Goal: Task Accomplishment & Management: Manage account settings

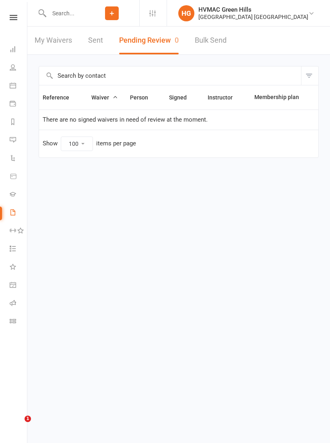
select select "100"
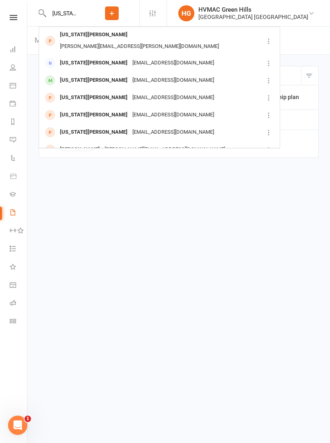
type input "[US_STATE]"
click at [89, 92] on div "[US_STATE][PERSON_NAME]" at bounding box center [94, 98] width 73 height 12
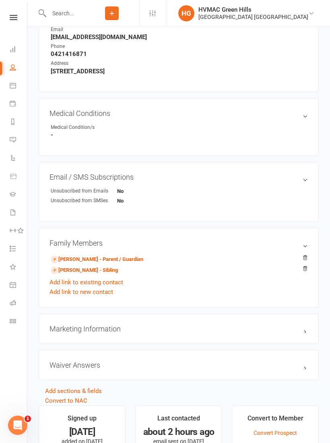
scroll to position [362, 0]
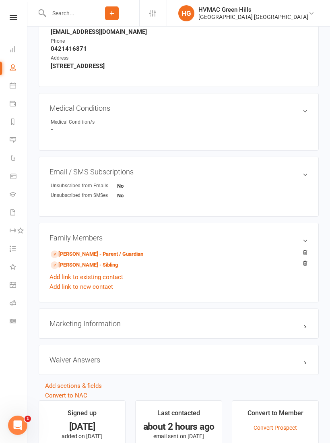
click at [126, 255] on link "[PERSON_NAME] - Parent / Guardian" at bounding box center [97, 254] width 93 height 8
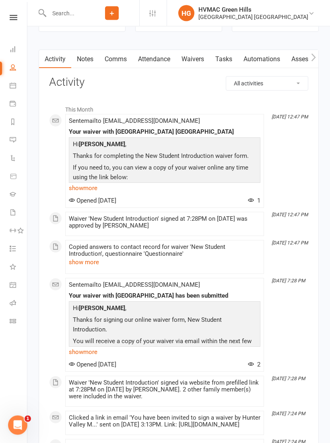
scroll to position [777, 0]
click at [158, 54] on link "Attendance" at bounding box center [155, 59] width 44 height 19
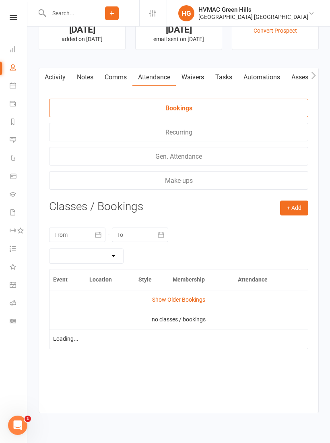
click at [195, 53] on ul "Signed up [DATE] added on [DATE] Last contacted [DATE] email sent on [DATE] Con…" at bounding box center [179, 29] width 280 height 53
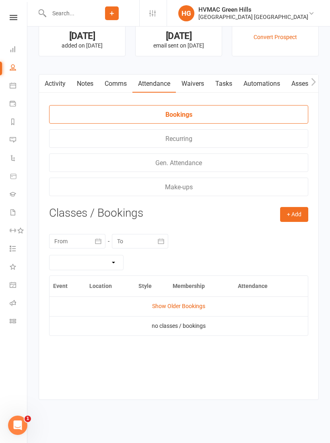
click at [199, 75] on link "Waivers" at bounding box center [193, 84] width 34 height 19
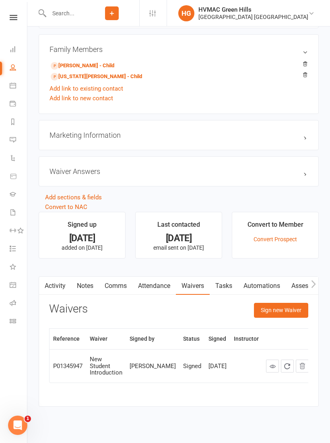
click at [293, 309] on button "Sign new Waiver" at bounding box center [281, 310] width 54 height 15
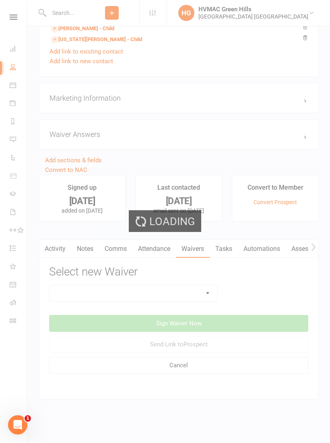
scroll to position [594, 0]
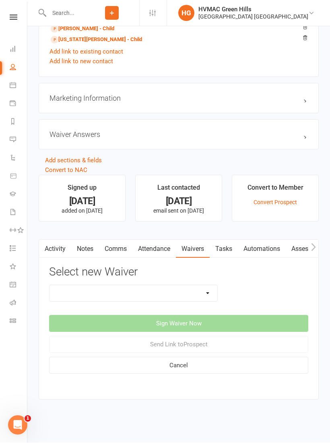
click at [207, 291] on select "3 months free Membership 8 Week Fitness Challenge Basic Membership Form Cancell…" at bounding box center [134, 294] width 168 height 16
select select "5631"
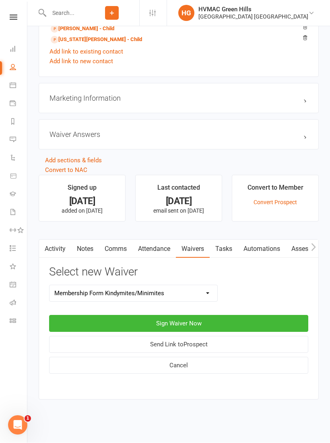
click at [212, 315] on button "Sign Waiver Now" at bounding box center [178, 323] width 259 height 17
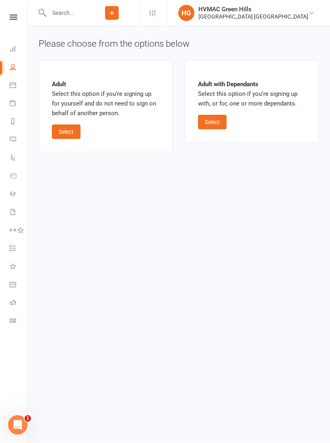
click at [216, 122] on button "Select" at bounding box center [212, 122] width 29 height 15
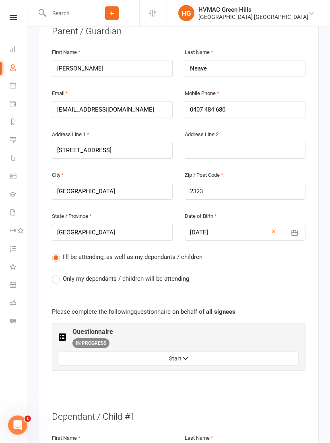
scroll to position [250, 0]
click at [57, 274] on label "Only my dependants / children will be attending" at bounding box center [120, 279] width 137 height 10
click at [57, 274] on input "Only my dependants / children will be attending" at bounding box center [54, 274] width 5 height 0
radio input "true"
radio input "false"
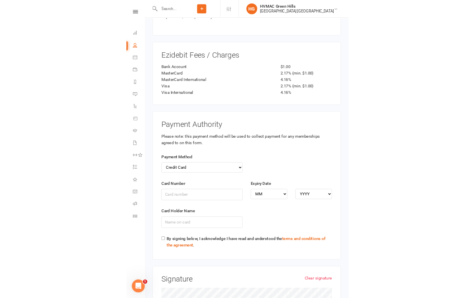
scroll to position [2172, 0]
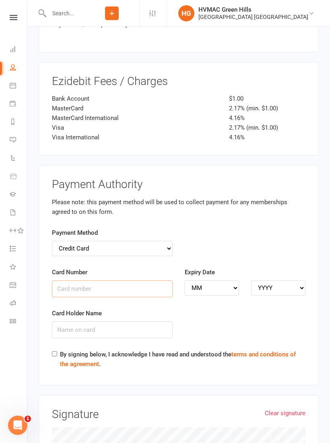
click at [151, 280] on input "Card Number" at bounding box center [112, 288] width 121 height 17
click at [147, 321] on input "Card Holder Name" at bounding box center [112, 329] width 121 height 17
type input "[PERSON_NAME]"
click at [57, 351] on input "By signing below, I acknowledge I have read and understood the terms and condit…" at bounding box center [54, 353] width 5 height 5
checkbox input "true"
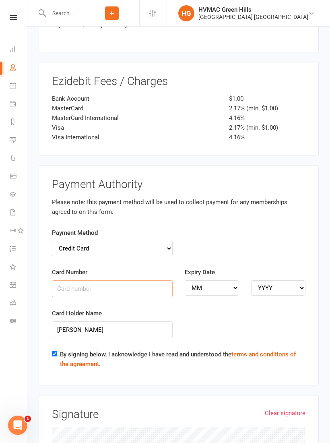
click at [123, 280] on input "Card Number" at bounding box center [112, 288] width 121 height 17
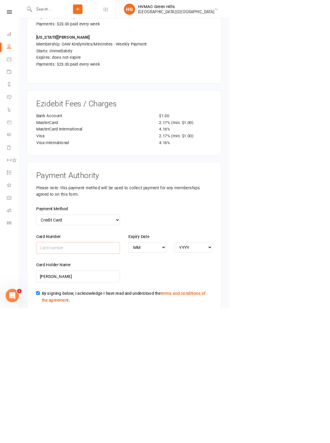
scroll to position [2194, 0]
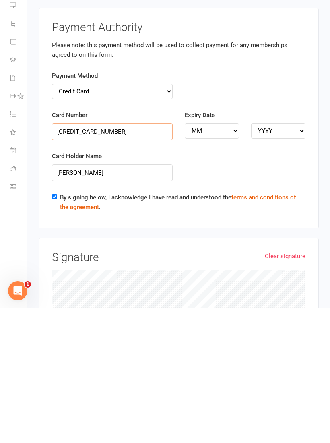
type input "[CREDIT_CARD_NUMBER]"
click at [227, 258] on select "MM 01 02 03 04 05 06 07 08 09 10 11 12" at bounding box center [212, 265] width 54 height 15
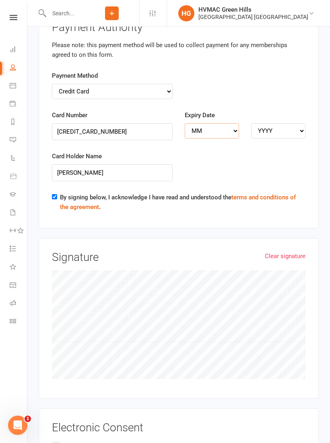
select select "08"
click at [292, 123] on select "YYYY 2025 2026 2027 2028 2029 2030 2031 2032 2033 2034" at bounding box center [278, 130] width 54 height 15
click at [296, 123] on select "YYYY 2025 2026 2027 2028 2029 2030 2031 2032 2033 2034" at bounding box center [278, 130] width 54 height 15
select select "2029"
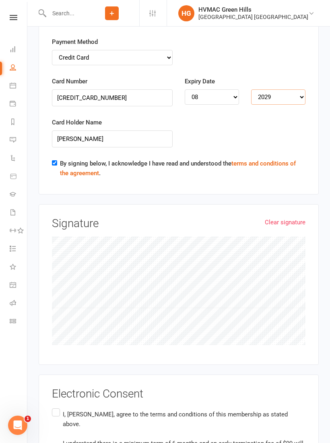
scroll to position [2366, 0]
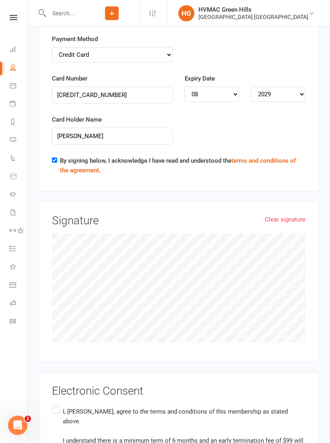
click at [57, 404] on input "I, [PERSON_NAME], agree to the terms and conditions of this membership as state…" at bounding box center [54, 404] width 5 height 0
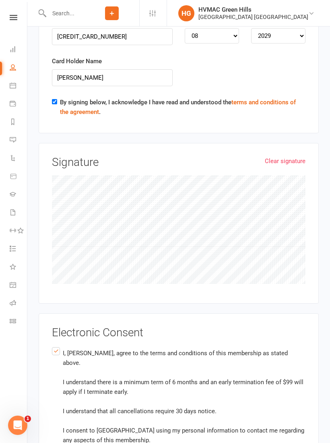
scroll to position [2439, 0]
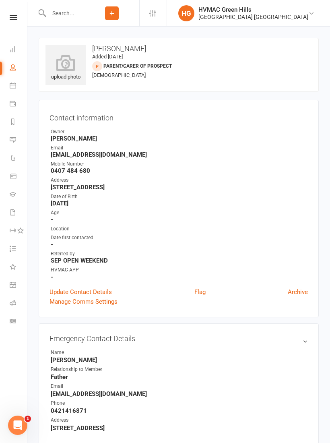
click at [22, 16] on link at bounding box center [13, 17] width 29 height 5
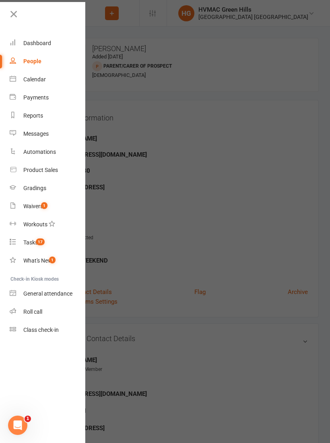
click at [37, 205] on div "Waivers" at bounding box center [33, 206] width 20 height 6
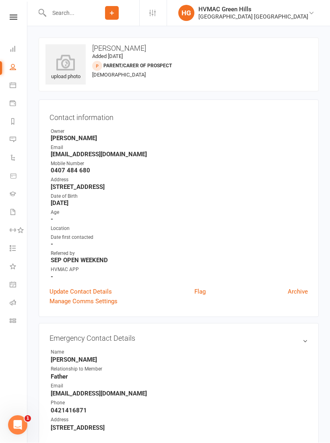
select select "100"
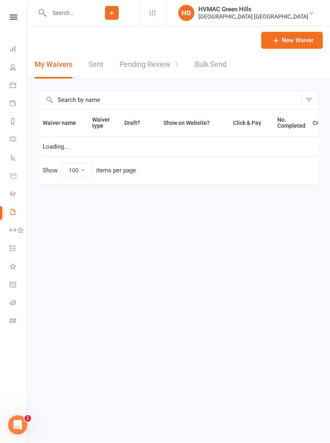
scroll to position [0, 0]
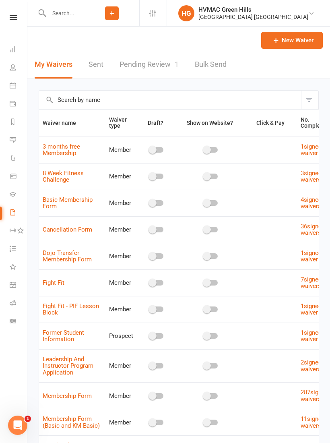
click at [159, 61] on link "Pending Review 1" at bounding box center [149, 65] width 59 height 28
select select "100"
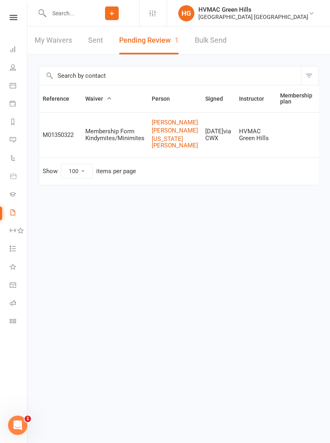
click at [320, 142] on link "Review" at bounding box center [335, 135] width 31 height 15
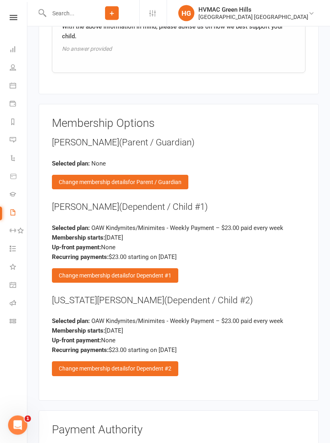
scroll to position [1309, 0]
click at [122, 268] on div "Change membership details for Dependent #1" at bounding box center [115, 275] width 126 height 15
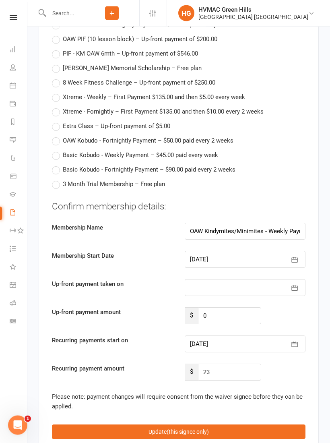
scroll to position [2108, 0]
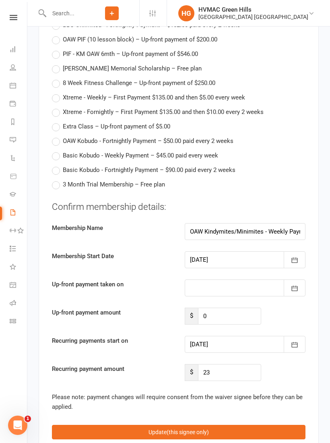
click at [299, 341] on icon "button" at bounding box center [295, 345] width 8 height 8
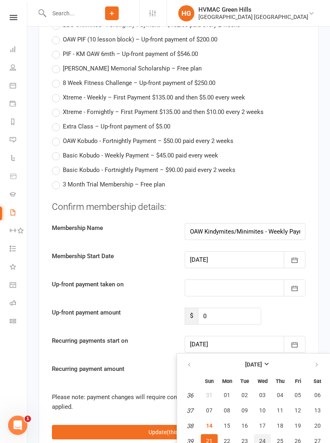
click at [265, 438] on span "24" at bounding box center [262, 441] width 6 height 6
type input "[DATE]"
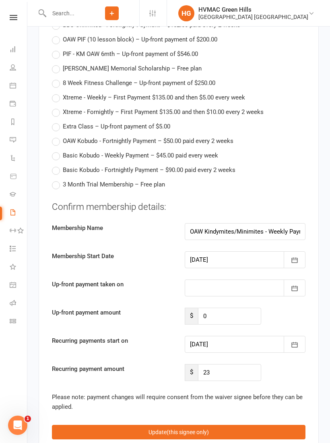
scroll to position [2250, 0]
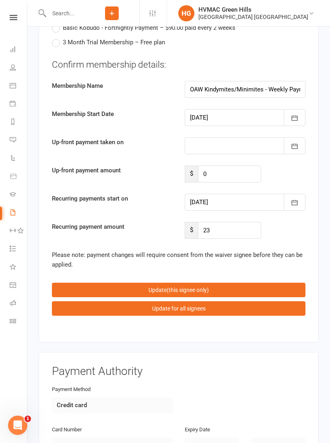
click at [191, 287] on span "(this signee only)" at bounding box center [188, 290] width 42 height 6
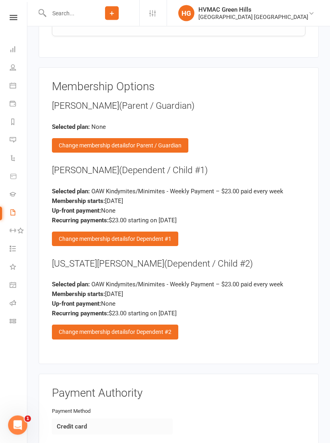
scroll to position [1330, 0]
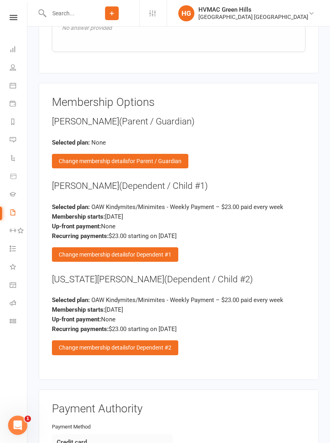
click at [144, 344] on span "for Dependent #2" at bounding box center [150, 347] width 44 height 6
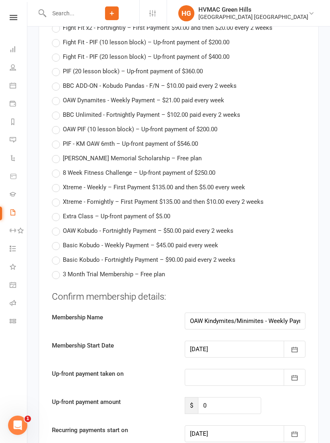
scroll to position [2161, 0]
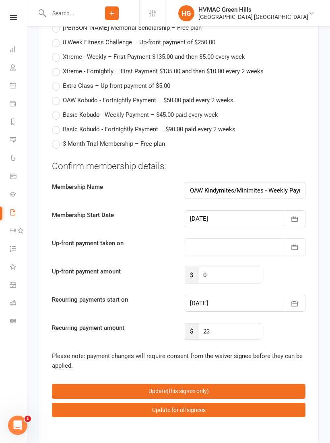
click at [295, 300] on icon "button" at bounding box center [295, 304] width 8 height 8
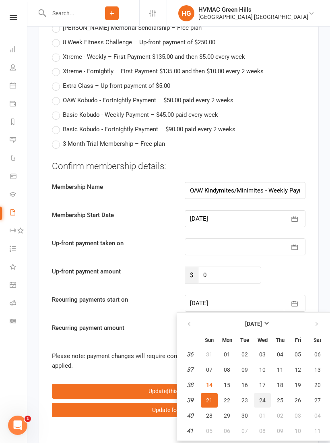
click at [263, 397] on span "24" at bounding box center [262, 400] width 6 height 6
type input "[DATE]"
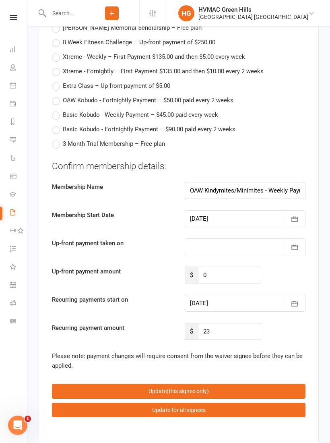
click at [216, 384] on button "Update (this signee only)" at bounding box center [179, 391] width 254 height 15
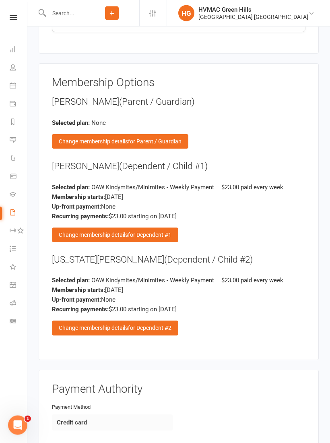
click at [143, 228] on div "Change membership details for Dependent #1" at bounding box center [115, 235] width 126 height 15
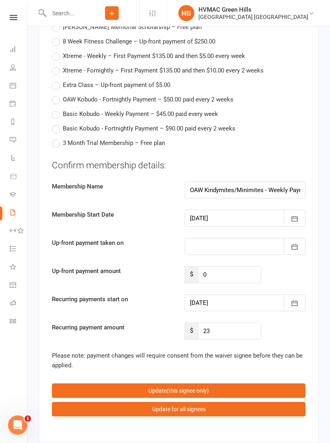
scroll to position [2158, 0]
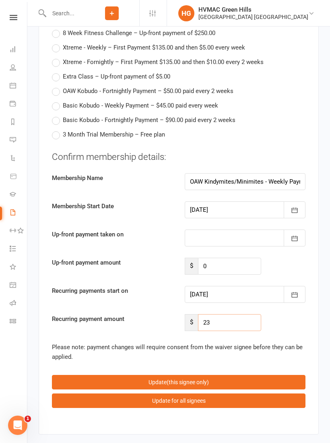
click at [223, 314] on input "23" at bounding box center [229, 322] width 63 height 17
type input "20.70"
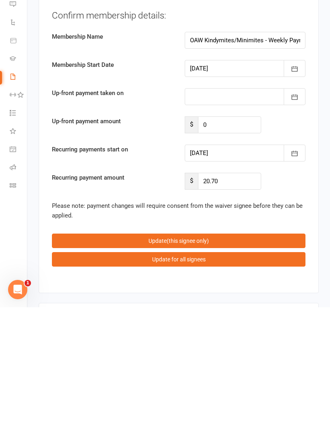
click at [209, 373] on span "(this signee only)" at bounding box center [188, 376] width 42 height 6
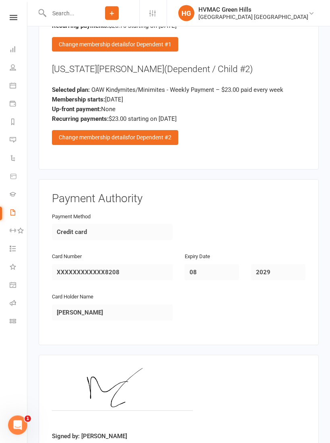
scroll to position [1554, 0]
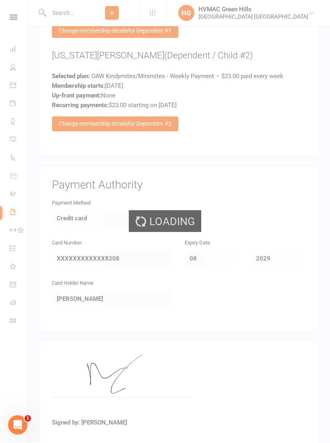
select select "100"
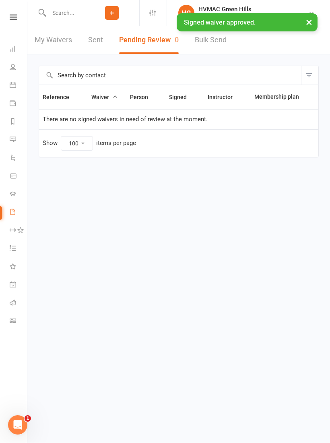
click at [10, 12] on nav "Clubworx Dashboard People Calendar Payments Reports Messages Automations Produc…" at bounding box center [13, 223] width 27 height 443
click at [15, 15] on icon at bounding box center [14, 17] width 8 height 5
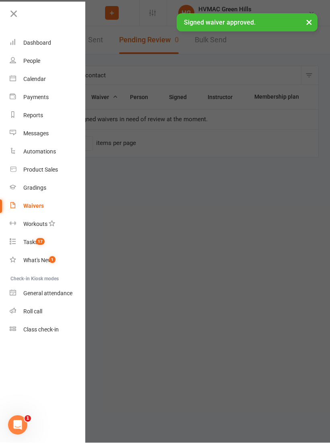
click at [42, 45] on div "Dashboard" at bounding box center [37, 43] width 28 height 6
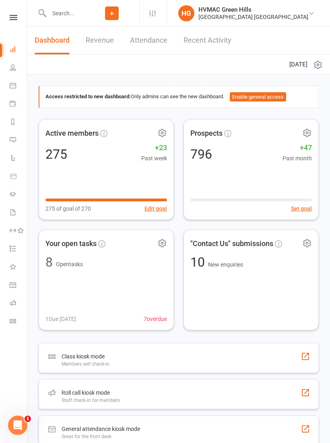
click at [64, 13] on input "text" at bounding box center [65, 13] width 38 height 11
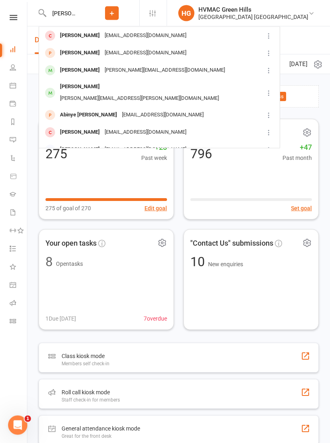
type input "[PERSON_NAME]"
click at [89, 61] on td "[PERSON_NAME] [EMAIL_ADDRESS][DOMAIN_NAME]" at bounding box center [151, 52] width 225 height 17
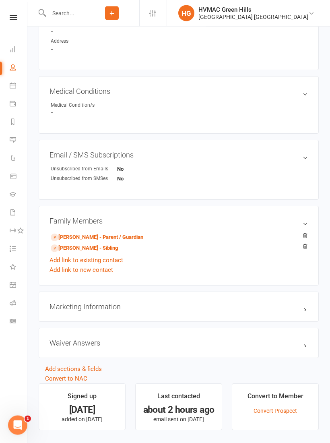
scroll to position [379, 0]
click at [75, 238] on link "[PERSON_NAME] - Parent / Guardian" at bounding box center [97, 237] width 93 height 8
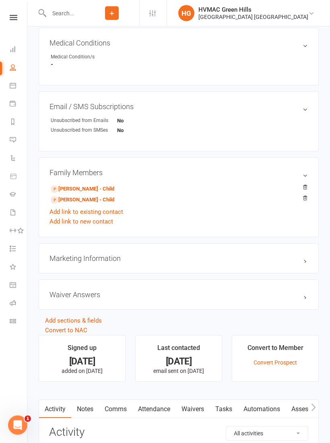
scroll to position [428, 0]
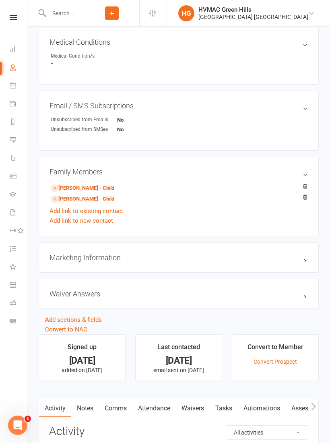
click at [195, 404] on link "Waivers" at bounding box center [193, 408] width 34 height 19
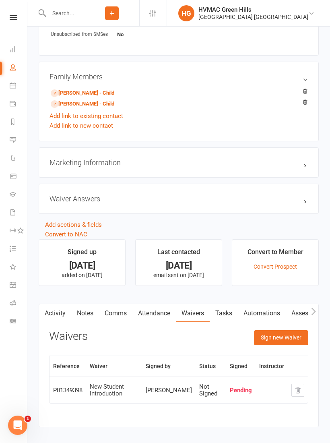
scroll to position [543, 0]
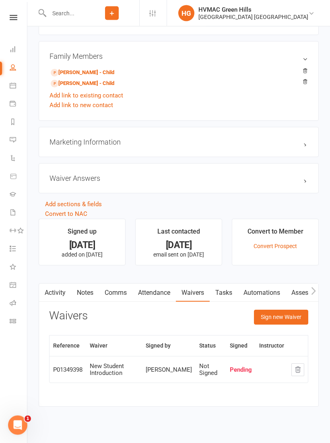
click at [283, 314] on button "Sign new Waiver" at bounding box center [281, 317] width 54 height 15
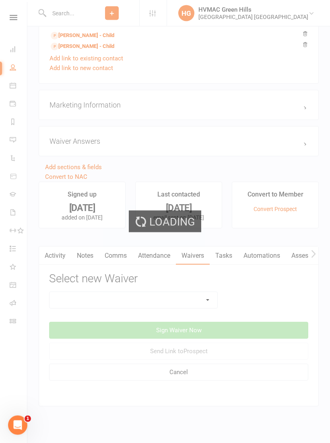
scroll to position [581, 0]
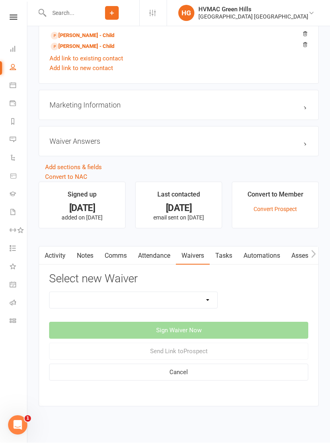
click at [203, 301] on select "3 months free Membership 8 Week Fitness Challenge Basic Membership Form Cancell…" at bounding box center [134, 300] width 168 height 16
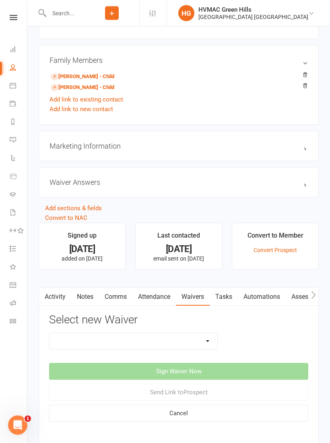
scroll to position [552, 0]
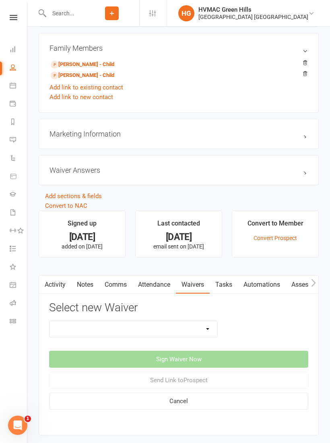
click at [209, 328] on select "3 months free Membership 8 Week Fitness Challenge Basic Membership Form Cancell…" at bounding box center [134, 329] width 168 height 16
select select "5629"
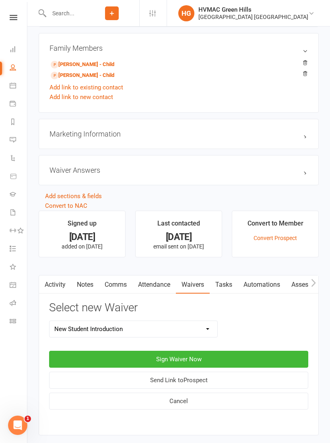
click at [205, 361] on button "Sign Waiver Now" at bounding box center [178, 359] width 259 height 17
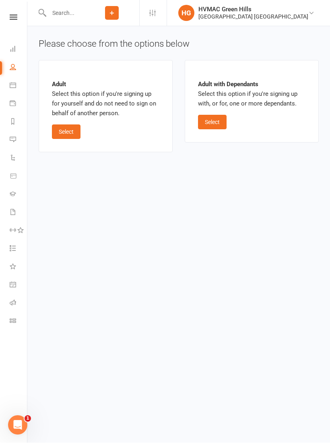
click at [212, 124] on button "Select" at bounding box center [212, 122] width 29 height 15
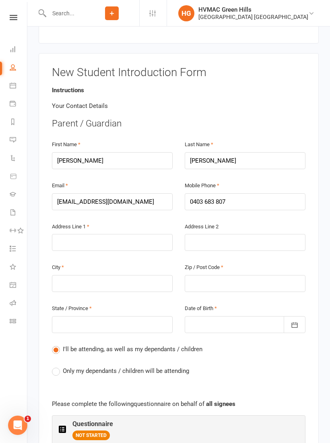
scroll to position [145, 0]
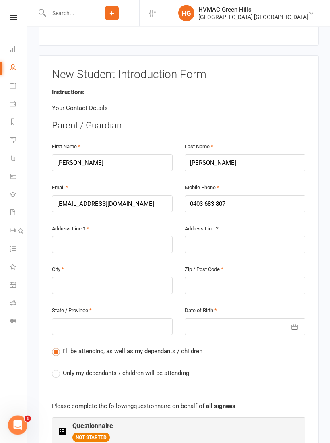
click at [59, 369] on label "Only my dependants / children will be attending" at bounding box center [120, 374] width 137 height 10
click at [57, 369] on input "Only my dependants / children will be attending" at bounding box center [54, 369] width 5 height 0
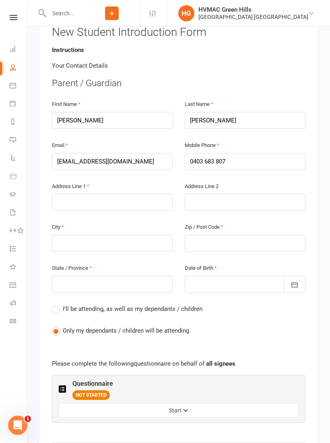
scroll to position [190, 0]
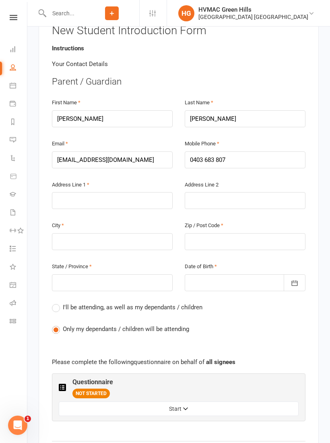
click at [185, 407] on icon "button" at bounding box center [186, 410] width 6 height 6
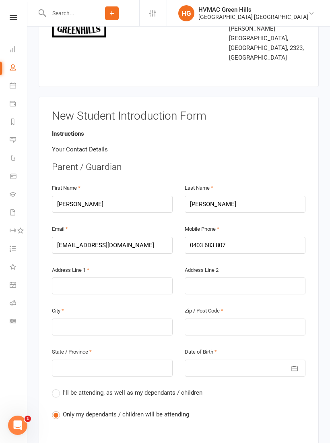
scroll to position [104, 0]
click at [58, 278] on input "text" at bounding box center [112, 286] width 121 height 17
type input "2"
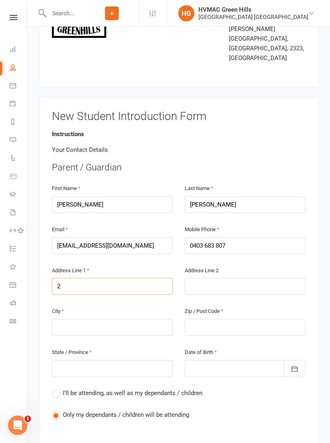
type input "23"
type input "236"
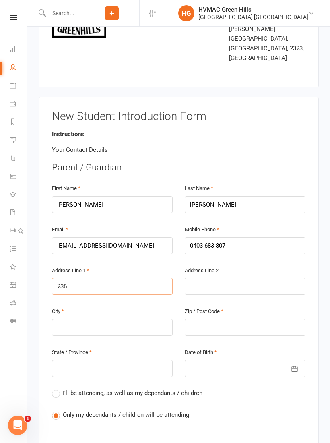
type input "236"
type input "236 S"
type input "236 So"
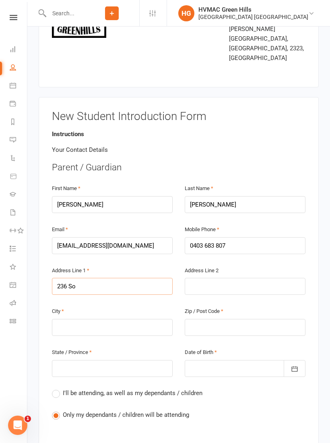
type input "236 So"
type input "236 Som"
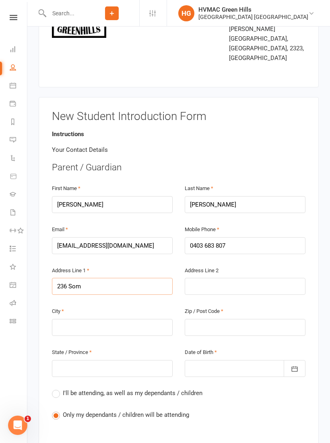
type input "236 Some"
type input "236 Somer"
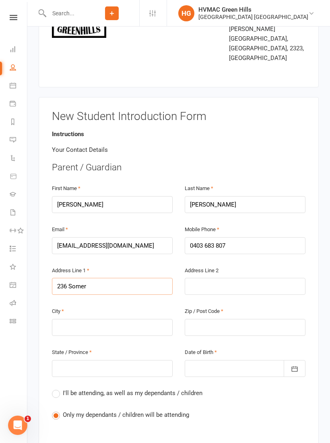
type input "236 Somer"
type input "236 [PERSON_NAME]"
type input "236 Somerse"
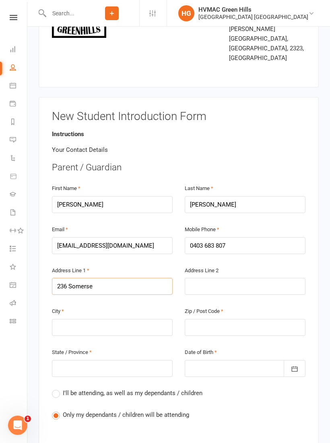
type input "236 Somerse"
type input "236 [GEOGRAPHIC_DATA]"
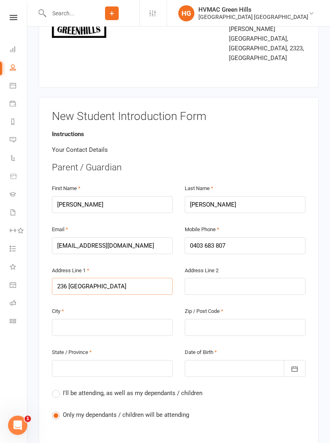
type input "236 Somerset D"
type input "[STREET_ADDRESS]"
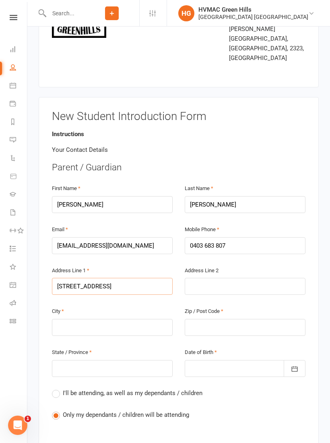
type input "[STREET_ADDRESS]"
type input "236 [GEOGRAPHIC_DATA]"
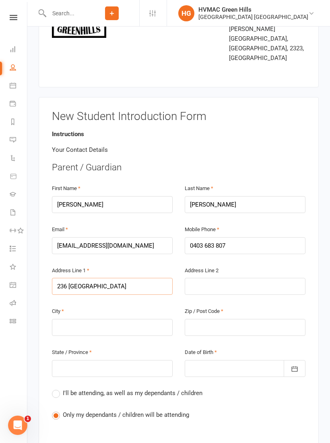
type input "236 [GEOGRAPHIC_DATA]"
type input "[STREET_ADDRESS]"
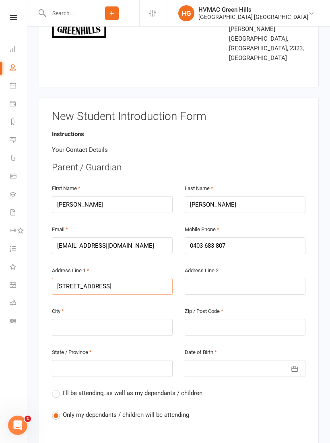
type input "[STREET_ADDRESS]"
click at [131, 319] on input "text" at bounding box center [112, 327] width 121 height 17
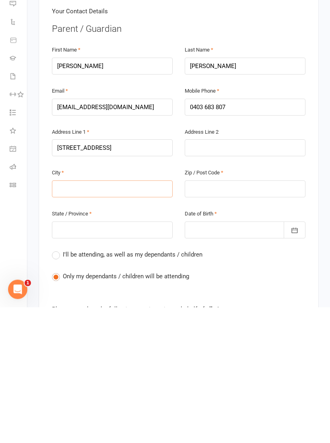
type input "T"
type input "Th"
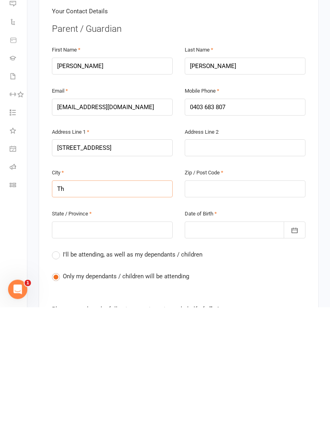
type input "Th"
type input "Tho"
type input "Thor"
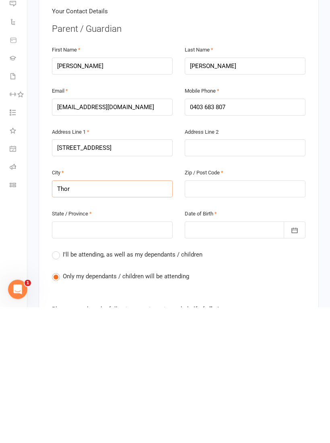
type input "Thor"
type input "Thorn"
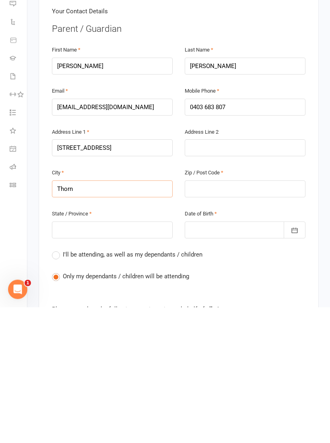
type input "Thornt"
type input "Thornto"
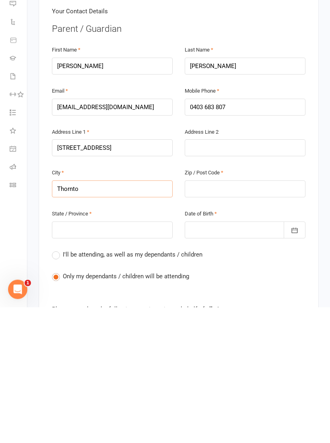
type input "Thornto"
type input "Thorntom"
type input "[PERSON_NAME]"
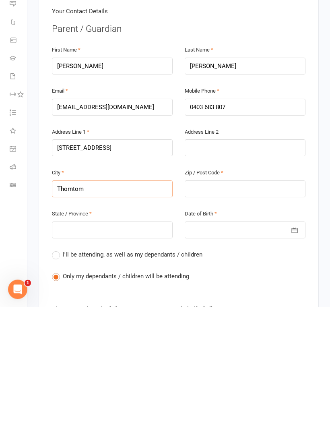
type input "[PERSON_NAME]"
click at [238, 317] on input "text" at bounding box center [245, 325] width 121 height 17
type input "2"
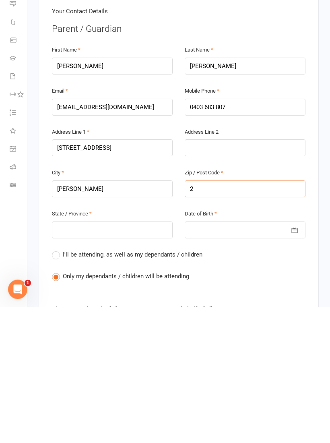
type input "2"
type input "23"
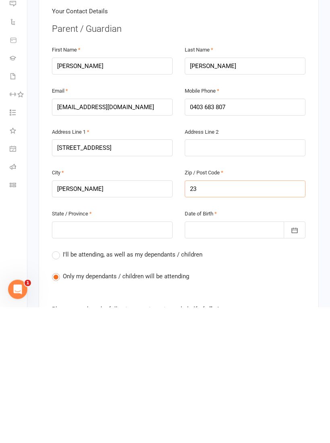
type input "232"
type input "2322"
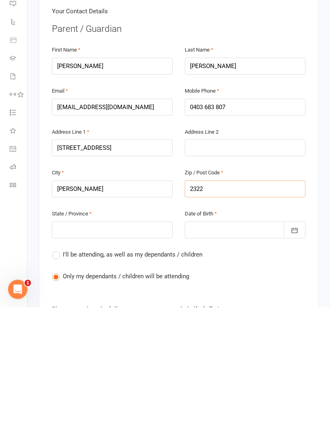
type input "2322"
click at [110, 358] on input "text" at bounding box center [112, 366] width 121 height 17
type input "N"
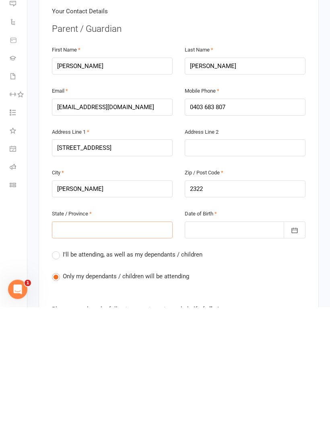
type input "N"
type input "NS"
type input "[GEOGRAPHIC_DATA]"
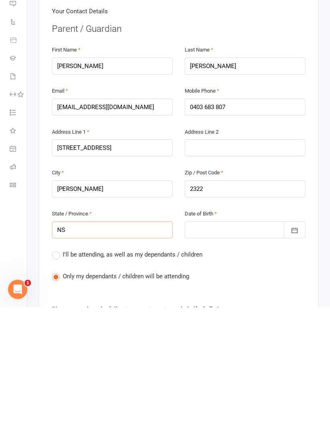
type input "[GEOGRAPHIC_DATA]"
click at [225, 358] on div at bounding box center [245, 366] width 121 height 17
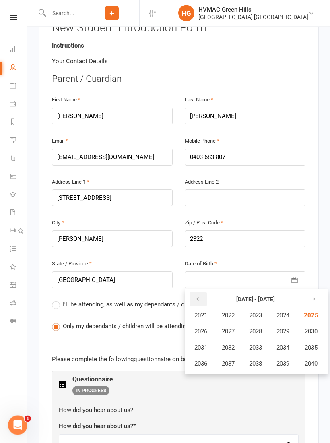
click at [198, 296] on icon "button" at bounding box center [198, 299] width 6 height 6
click at [197, 296] on icon "button" at bounding box center [198, 299] width 6 height 6
click at [234, 328] on span "1987" at bounding box center [228, 331] width 13 height 7
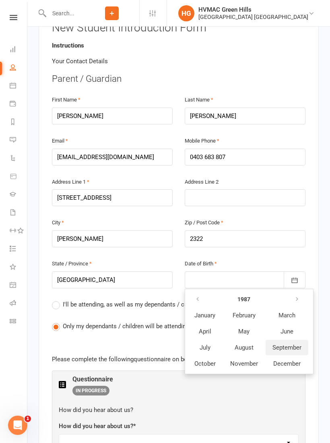
click at [287, 344] on span "September" at bounding box center [287, 347] width 29 height 7
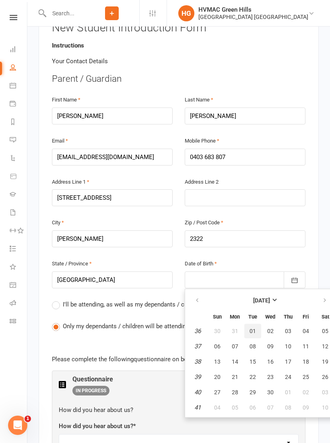
click at [253, 328] on span "01" at bounding box center [253, 331] width 6 height 6
type input "[DATE]"
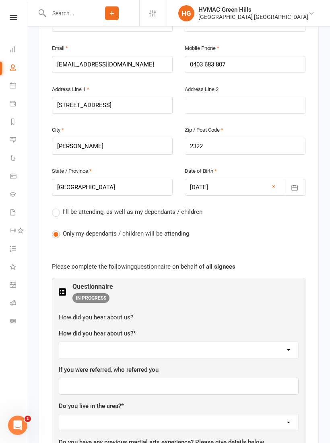
scroll to position [304, 0]
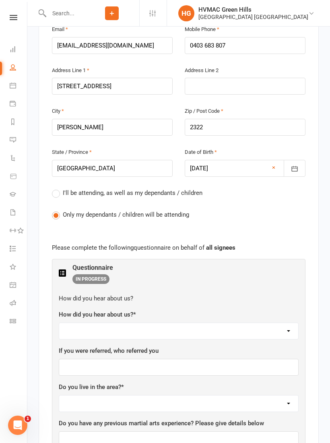
click at [250, 323] on select "Facebook Internet Referral from a current Student or Parent of a current Studen…" at bounding box center [178, 331] width 239 height 16
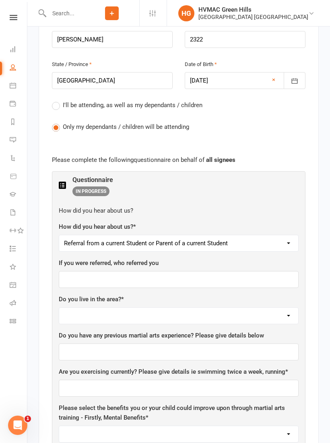
scroll to position [398, 0]
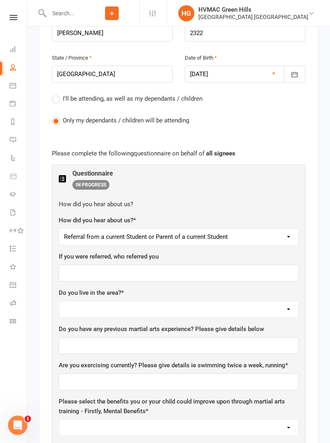
click at [265, 229] on select "Facebook Internet Referral from a current Student or Parent of a current Studen…" at bounding box center [178, 237] width 239 height 16
select select "Other"
click at [190, 301] on select "Yes No" at bounding box center [178, 309] width 239 height 16
select select "Yes"
click at [237, 337] on input "text" at bounding box center [179, 345] width 240 height 17
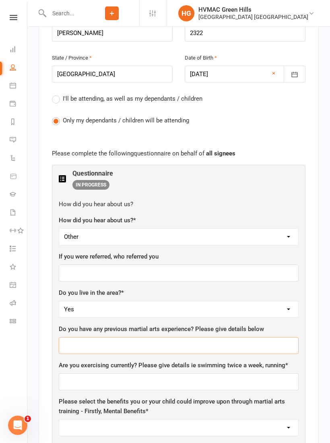
scroll to position [412, 0]
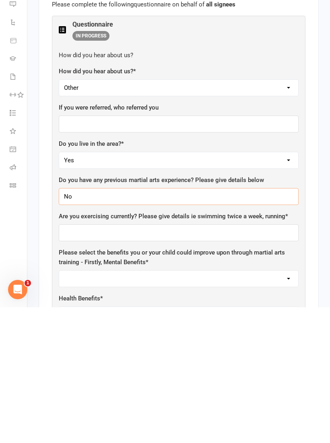
type input "No"
click at [221, 360] on input "text" at bounding box center [179, 368] width 240 height 17
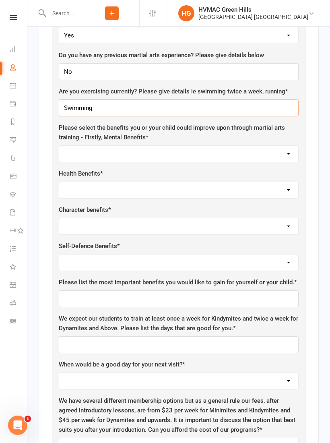
scroll to position [672, 0]
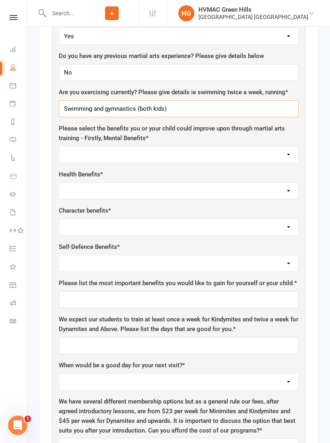
type input "Swimming and gymnastics (both kids)"
click at [232, 147] on select "Self-esteem Focus and listening Fun, Fun, Fun Determination Motivation All of t…" at bounding box center [178, 155] width 239 height 16
select select "All of the above"
click at [235, 182] on select "Weight Control Strength Flexibility Coordination Cardio vascular / Fitness All …" at bounding box center [178, 190] width 239 height 16
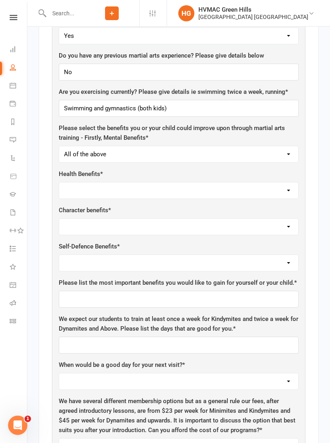
select select "All of the above"
click at [245, 219] on select "Respect for others Integrity Self Control Leadership Assertiveness All of the a…" at bounding box center [178, 227] width 239 height 16
select select "All of the above"
click at [228, 255] on select "Safety Self-Confidence Anti-Bullying Agility and Coordination Awareness All of …" at bounding box center [178, 263] width 239 height 16
select select "All of the Above"
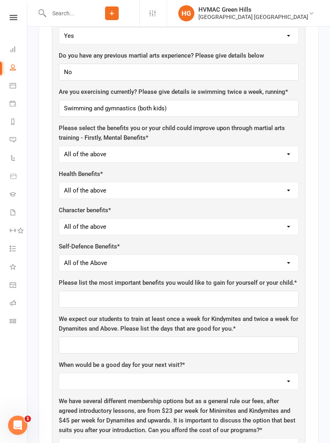
click at [217, 255] on select "Safety Self-Confidence Anti-Bullying Agility and Coordination Awareness All of …" at bounding box center [178, 263] width 239 height 16
click at [259, 291] on input "text" at bounding box center [179, 299] width 240 height 17
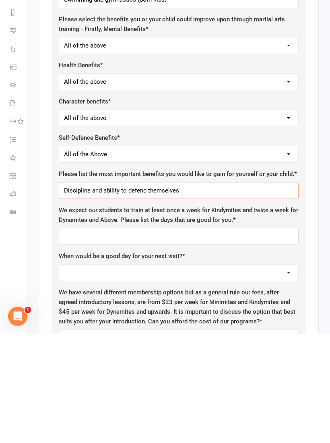
type input "Discipline and ability to defend themselves"
click at [267, 337] on input "text" at bounding box center [179, 345] width 240 height 17
type input "T"
type input "W"
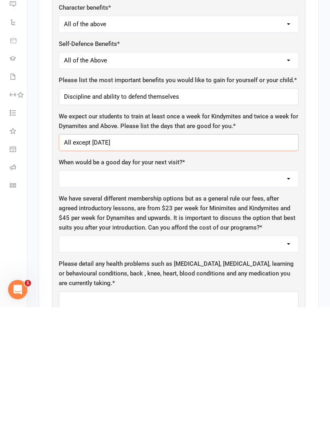
type input "All except [DATE]"
click at [262, 307] on select "[DATE] [DATE] [DATE] [DATE] [DATE]" at bounding box center [178, 315] width 239 height 16
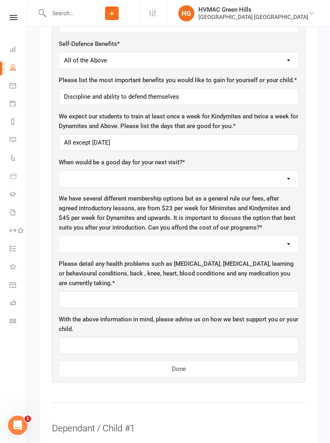
click at [285, 171] on select "[DATE] [DATE] [DATE] [DATE] [DATE]" at bounding box center [178, 179] width 239 height 16
select select "[DATE]"
click at [288, 236] on select "Yes No" at bounding box center [178, 244] width 239 height 16
select select "Yes"
click at [277, 291] on input "text" at bounding box center [179, 299] width 240 height 17
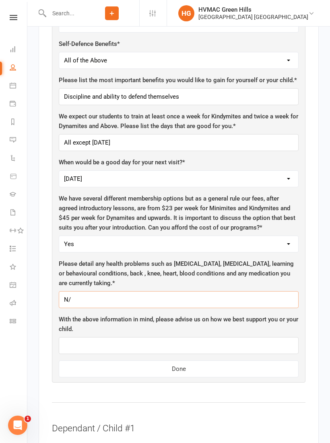
type input "N/A"
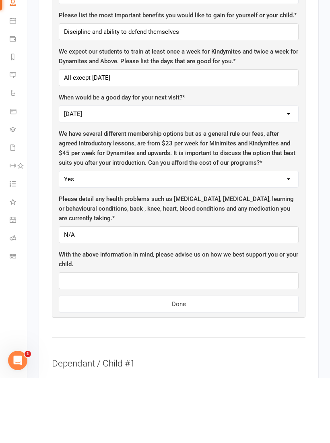
click at [228, 361] on button "Done" at bounding box center [179, 369] width 240 height 17
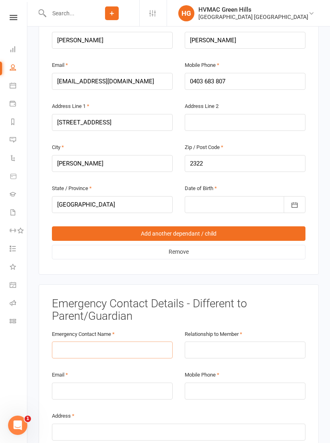
click at [149, 342] on input "text" at bounding box center [112, 350] width 121 height 17
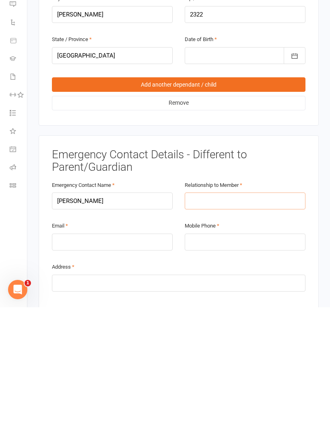
click at [244, 328] on input "text" at bounding box center [245, 336] width 121 height 17
click at [144, 328] on input "[PERSON_NAME]" at bounding box center [112, 336] width 121 height 17
click at [123, 328] on input "[PERSON_NAME]" at bounding box center [112, 336] width 121 height 17
type input "[PERSON_NAME]"
click at [248, 328] on input "text" at bounding box center [245, 336] width 121 height 17
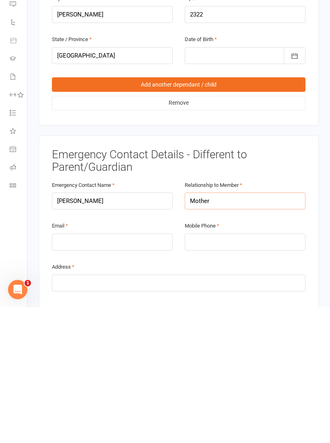
type input "Mother"
click at [145, 328] on input "[PERSON_NAME]" at bounding box center [112, 336] width 121 height 17
type input "D"
click at [226, 328] on input "Mother" at bounding box center [245, 336] width 121 height 17
click at [126, 328] on input "[PERSON_NAME]" at bounding box center [112, 336] width 121 height 17
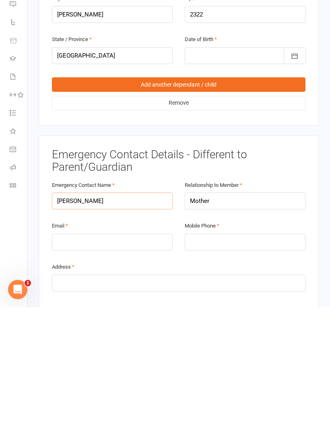
type input "[PERSON_NAME]"
click at [233, 328] on input "Mother" at bounding box center [245, 336] width 121 height 17
type input "M"
type input "Father"
click at [126, 369] on input "email" at bounding box center [112, 377] width 121 height 17
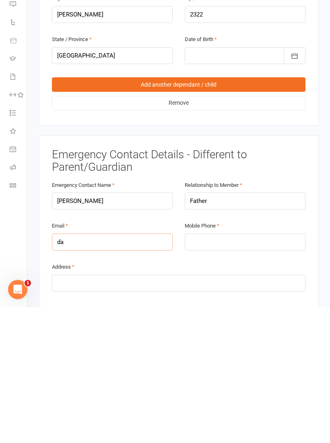
type input "d"
type input "[EMAIL_ADDRESS][DOMAIN_NAME]"
click at [223, 369] on input "tel" at bounding box center [245, 377] width 121 height 17
type input "0415497201"
click at [184, 411] on input "text" at bounding box center [179, 419] width 254 height 17
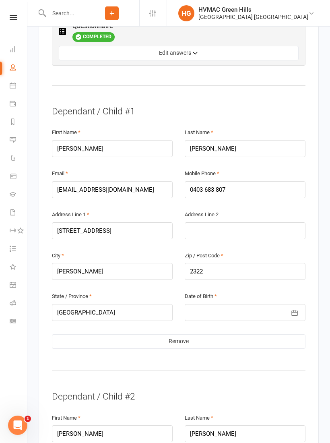
scroll to position [545, 0]
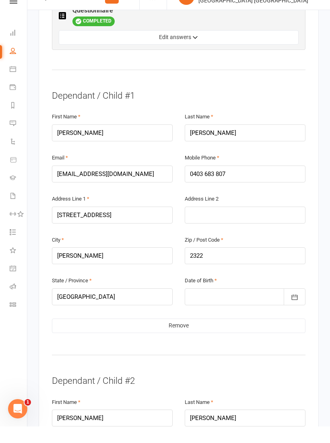
type input "[STREET_ADDRESS][PERSON_NAME]"
click at [251, 305] on div at bounding box center [245, 313] width 121 height 17
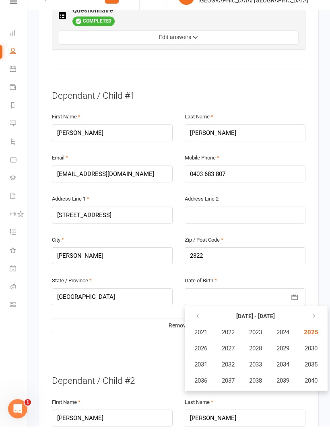
scroll to position [592, 0]
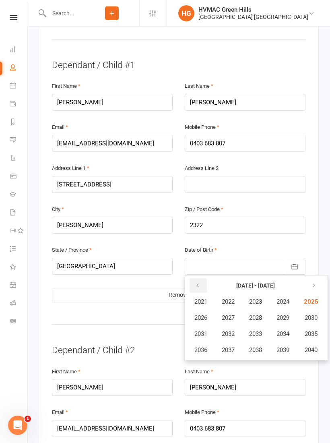
click at [196, 282] on icon "button" at bounding box center [198, 285] width 6 height 6
click at [286, 346] on span "2019" at bounding box center [283, 349] width 13 height 7
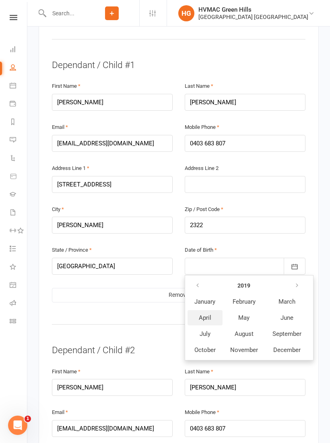
click at [213, 310] on button "April" at bounding box center [205, 317] width 35 height 15
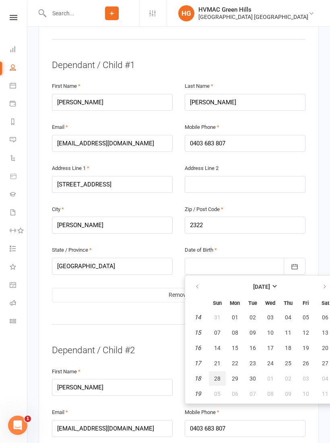
click at [220, 371] on button "28" at bounding box center [217, 378] width 17 height 15
type input "[DATE]"
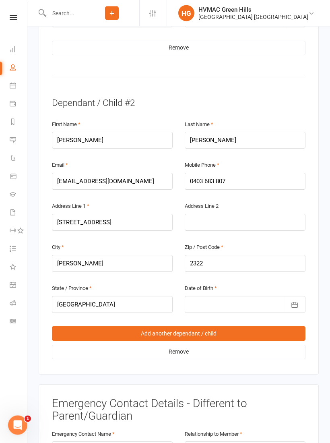
click at [249, 296] on div at bounding box center [245, 304] width 121 height 17
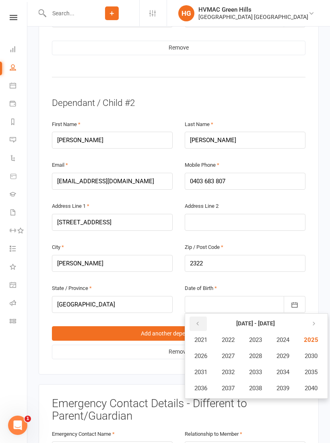
click at [199, 321] on icon "button" at bounding box center [198, 324] width 6 height 6
click at [316, 385] on span "2020" at bounding box center [310, 388] width 13 height 7
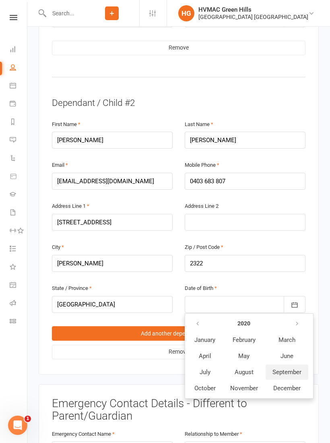
click at [294, 369] on span "September" at bounding box center [287, 372] width 29 height 7
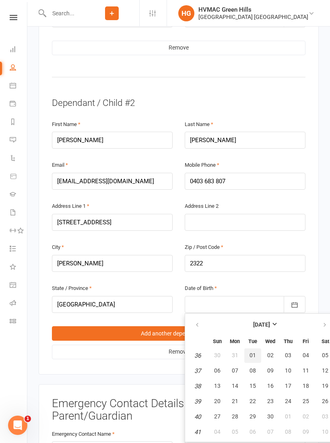
click at [255, 352] on span "01" at bounding box center [253, 355] width 6 height 6
type input "[DATE]"
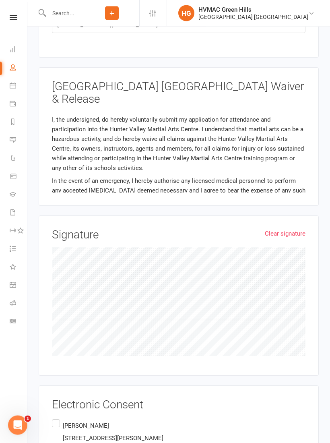
scroll to position [1376, 0]
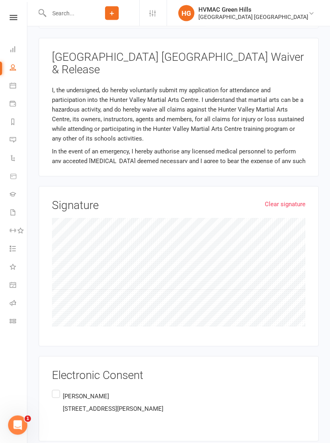
click at [62, 389] on label "[PERSON_NAME] [STREET_ADDRESS][PERSON_NAME]" at bounding box center [108, 403] width 112 height 29
click at [57, 389] on input "[PERSON_NAME] [STREET_ADDRESS][PERSON_NAME]" at bounding box center [54, 389] width 5 height 0
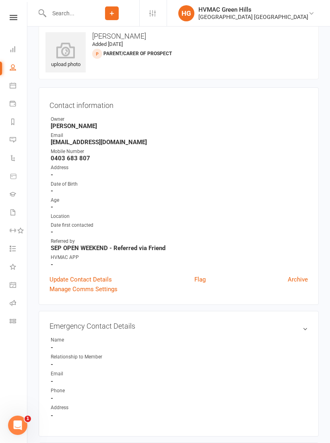
scroll to position [14, 0]
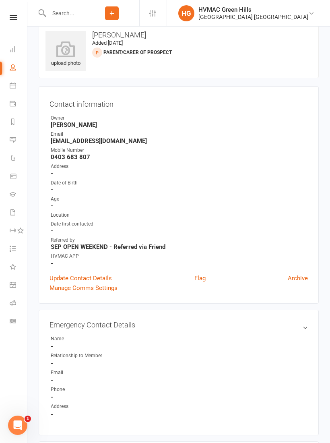
click at [17, 19] on icon at bounding box center [14, 17] width 8 height 5
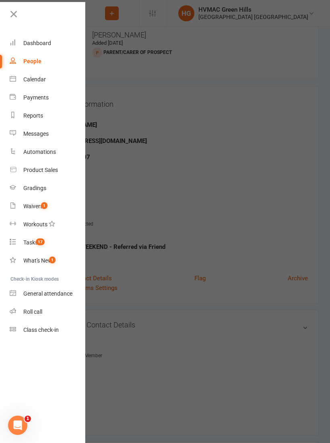
click at [40, 206] on div "Waivers" at bounding box center [33, 206] width 20 height 6
select select "100"
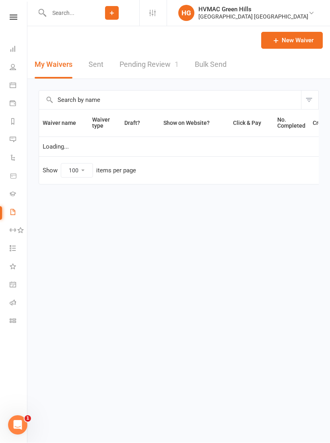
click at [147, 60] on link "Pending Review 1" at bounding box center [149, 65] width 59 height 28
select select "100"
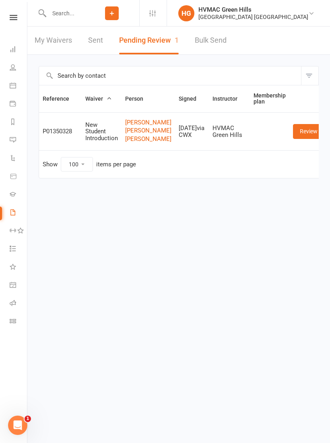
click at [309, 139] on link "Review" at bounding box center [308, 131] width 31 height 15
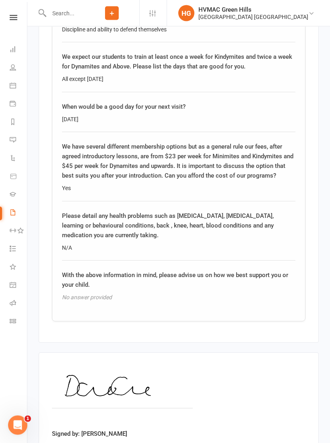
scroll to position [1651, 0]
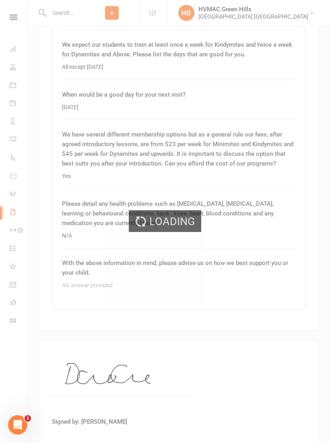
select select "100"
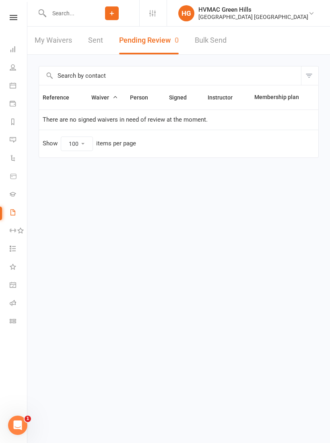
click at [69, 15] on input "text" at bounding box center [65, 13] width 38 height 11
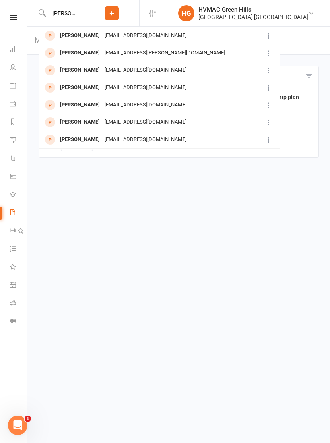
type input "[PERSON_NAME]"
click at [69, 37] on div "[PERSON_NAME]" at bounding box center [80, 36] width 45 height 12
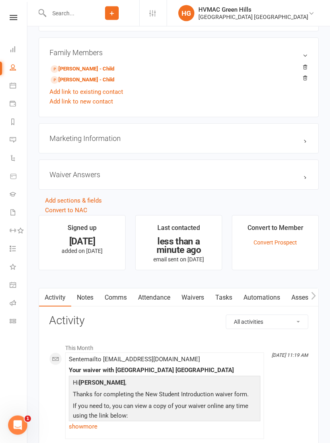
scroll to position [576, 0]
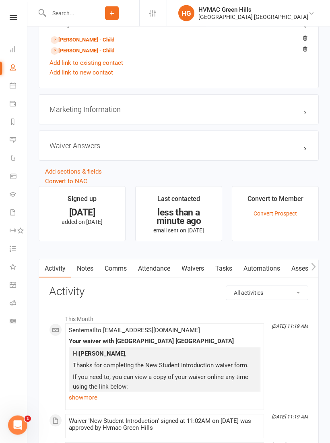
click at [195, 274] on link "Waivers" at bounding box center [193, 269] width 34 height 19
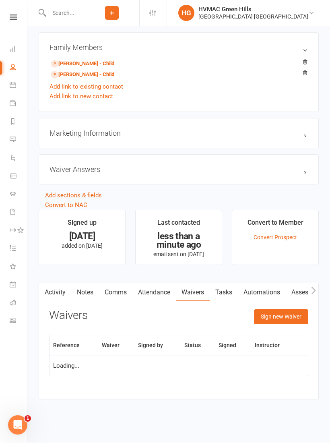
scroll to position [553, 0]
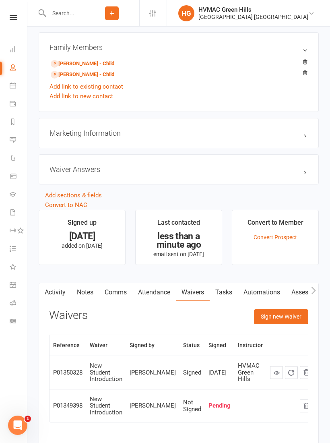
click at [283, 315] on button "Sign new Waiver" at bounding box center [281, 316] width 54 height 15
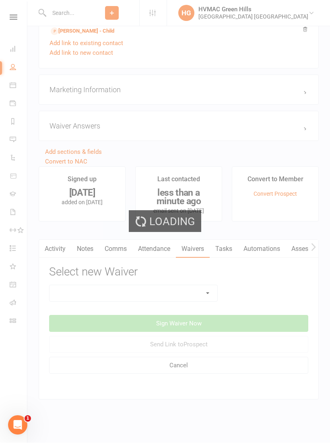
scroll to position [603, 0]
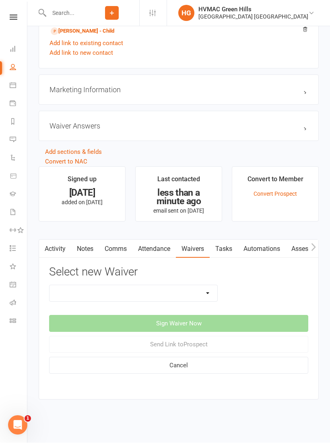
click at [212, 289] on select "3 months free Membership 8 Week Fitness Challenge Basic Membership Form Cancell…" at bounding box center [134, 294] width 168 height 16
select select "5631"
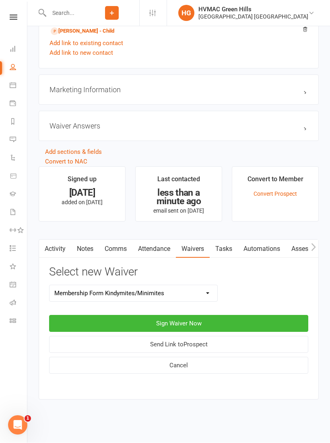
click at [203, 315] on button "Sign Waiver Now" at bounding box center [178, 323] width 259 height 17
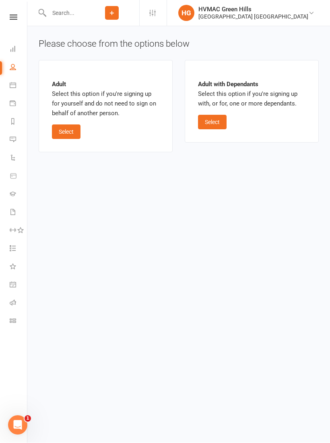
click at [207, 128] on button "Select" at bounding box center [212, 122] width 29 height 15
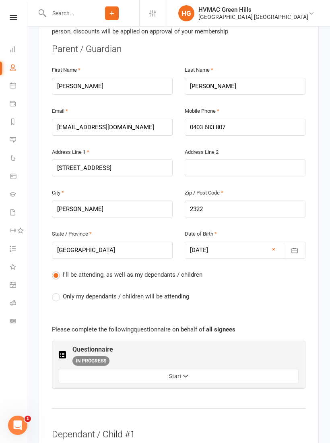
scroll to position [232, 0]
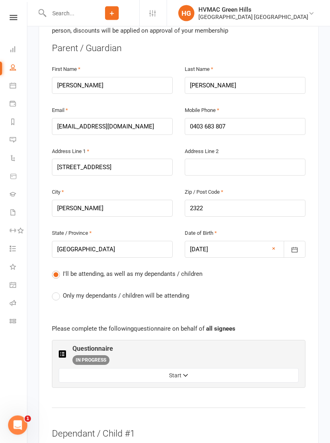
click at [60, 291] on label "Only my dependants / children will be attending" at bounding box center [120, 296] width 137 height 10
click at [57, 291] on input "Only my dependants / children will be attending" at bounding box center [54, 291] width 5 height 0
radio input "true"
radio input "false"
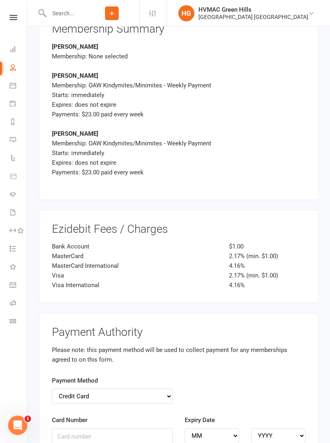
scroll to position [2042, 0]
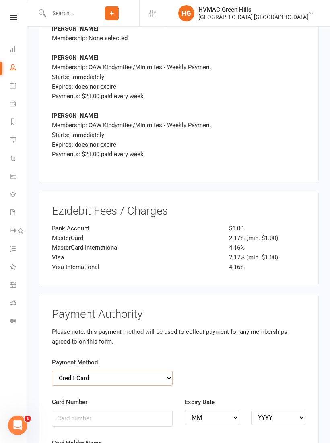
click at [65, 371] on select "Credit Card Bank Account" at bounding box center [112, 378] width 121 height 15
click at [66, 410] on input "Card Number" at bounding box center [112, 418] width 121 height 17
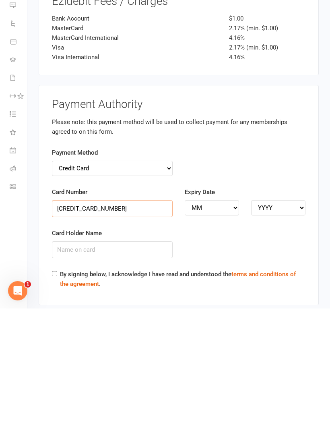
type input "[CREDIT_CARD_NUMBER]"
click at [219, 335] on select "MM 01 02 03 04 05 06 07 08 09 10 11 12" at bounding box center [212, 342] width 54 height 15
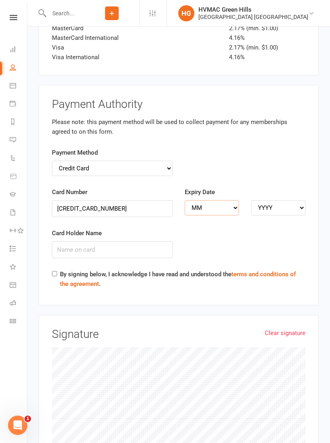
select select "09"
click at [282, 200] on select "YYYY 2025 2026 2027 2028 2029 2030 2031 2032 2033 2034" at bounding box center [278, 207] width 54 height 15
click at [296, 200] on select "YYYY 2025 2026 2027 2028 2029 2030 2031 2032 2033 2034" at bounding box center [278, 207] width 54 height 15
select select "2026"
click at [149, 241] on input "Card Holder Name" at bounding box center [112, 249] width 121 height 17
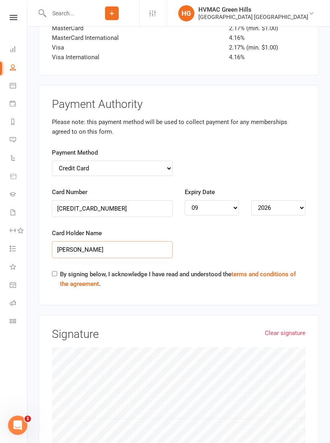
type input "[PERSON_NAME]"
click at [55, 271] on input "By signing below, I acknowledge I have read and understood the terms and condit…" at bounding box center [54, 273] width 5 height 5
checkbox input "true"
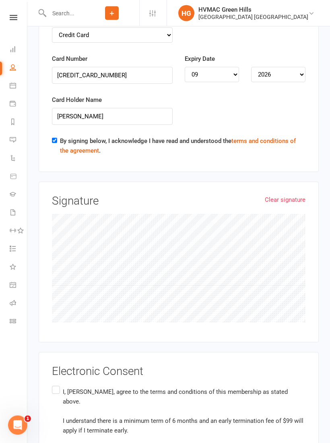
click at [63, 385] on label "I, [PERSON_NAME], agree to the terms and conditions of this membership as state…" at bounding box center [179, 436] width 254 height 103
click at [57, 385] on input "I, [PERSON_NAME], agree to the terms and conditions of this membership as state…" at bounding box center [54, 385] width 5 height 0
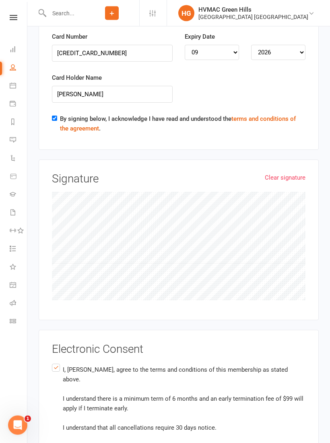
scroll to position [2439, 0]
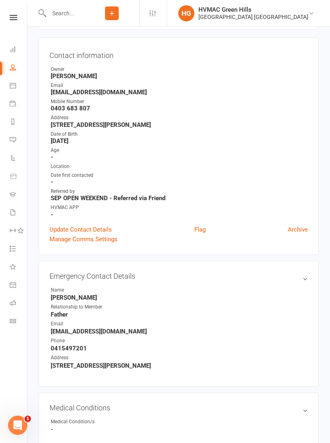
scroll to position [92, 0]
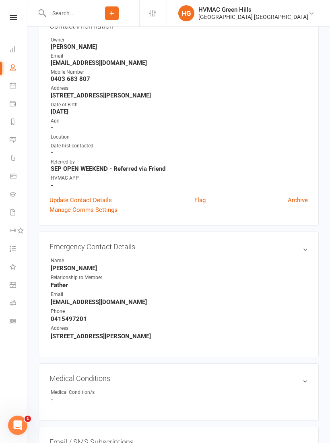
click at [10, 15] on icon at bounding box center [14, 17] width 8 height 5
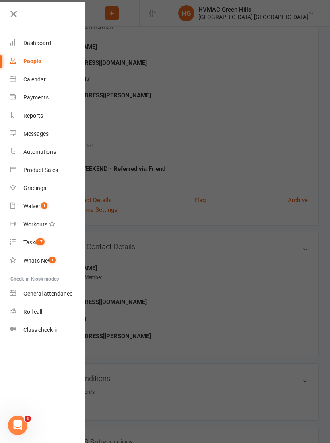
click at [38, 206] on div "Waivers" at bounding box center [33, 206] width 20 height 6
select select "100"
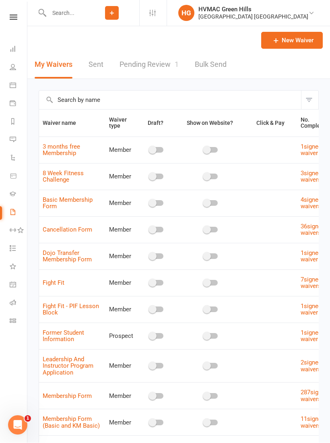
scroll to position [0, 0]
click at [149, 67] on link "Pending Review 1" at bounding box center [149, 65] width 59 height 28
select select "100"
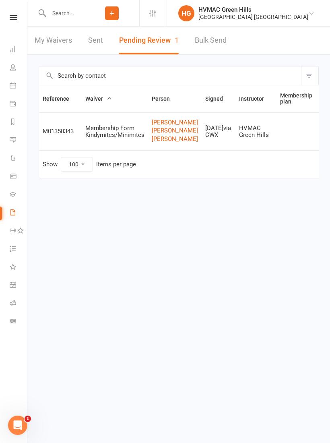
click at [293, 143] on td at bounding box center [296, 131] width 39 height 38
click at [320, 139] on link "Review" at bounding box center [335, 131] width 31 height 15
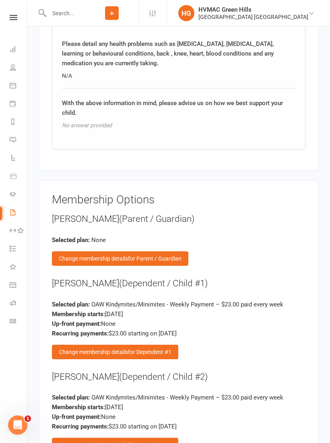
scroll to position [1233, 0]
click at [152, 349] on span "for Dependent #1" at bounding box center [150, 352] width 44 height 6
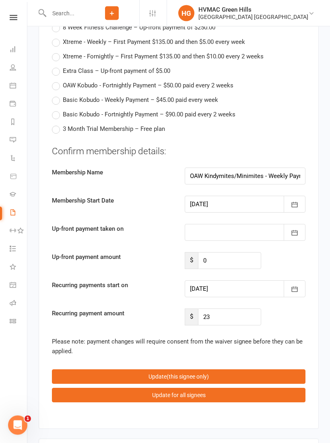
scroll to position [2163, 0]
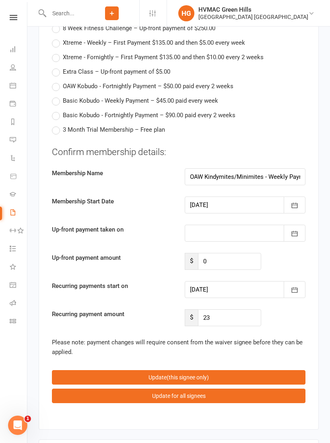
click at [299, 281] on button "button" at bounding box center [295, 289] width 22 height 17
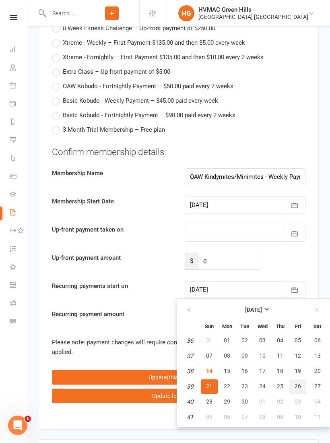
click at [299, 383] on span "26" at bounding box center [298, 386] width 6 height 6
type input "[DATE]"
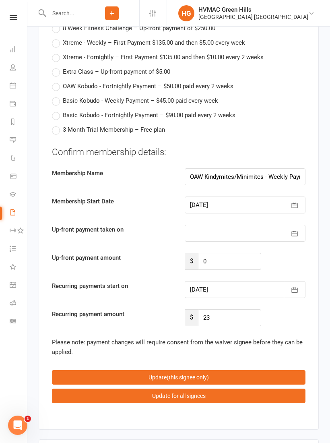
click at [214, 370] on button "Update (this signee only)" at bounding box center [179, 377] width 254 height 15
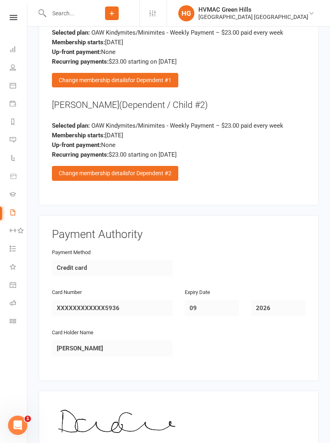
scroll to position [1507, 0]
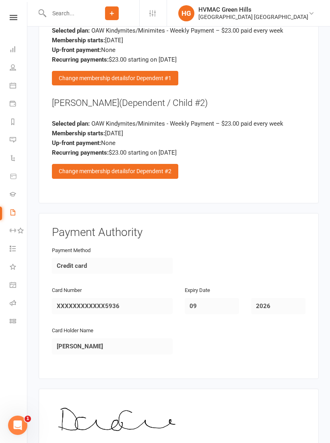
click at [160, 168] on span "for Dependent #2" at bounding box center [150, 171] width 44 height 6
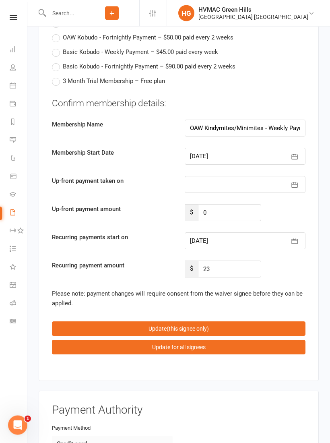
scroll to position [2211, 0]
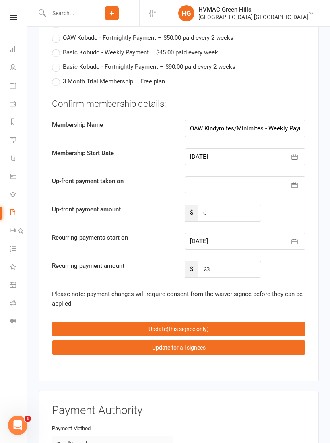
click at [293, 238] on icon "button" at bounding box center [295, 242] width 8 height 8
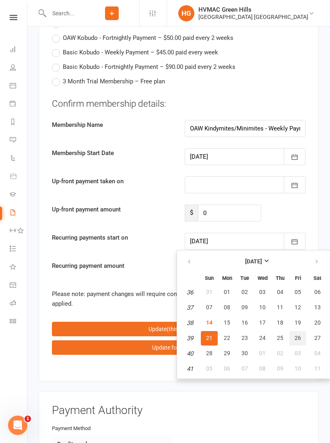
click at [297, 335] on span "26" at bounding box center [298, 338] width 6 height 6
type input "[DATE]"
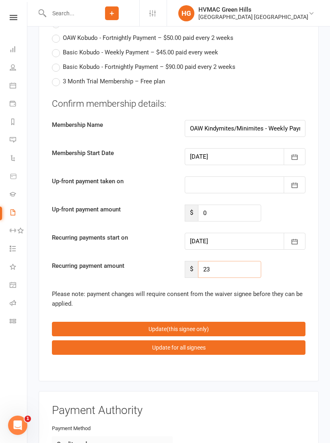
click at [221, 261] on input "23" at bounding box center [229, 269] width 63 height 17
click at [230, 261] on input "23" at bounding box center [229, 269] width 63 height 17
type input "20.70"
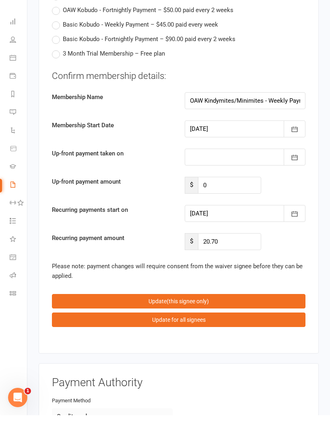
click at [217, 322] on button "Update (this signee only)" at bounding box center [179, 329] width 254 height 15
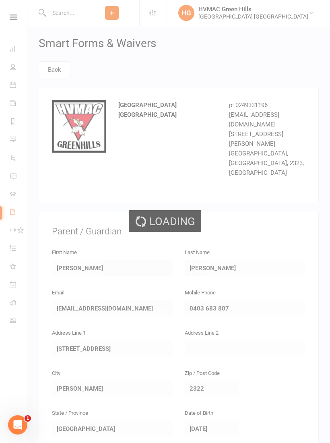
select select "100"
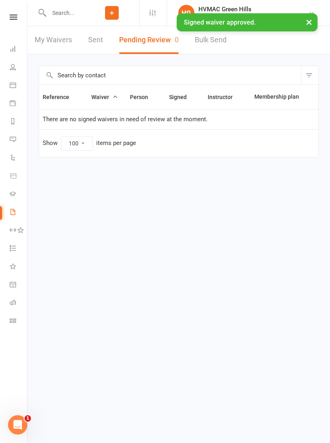
click at [313, 24] on button "×" at bounding box center [309, 22] width 15 height 17
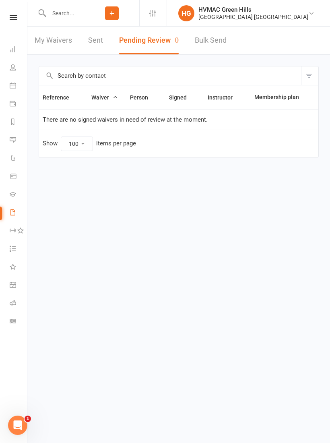
click at [70, 12] on input "text" at bounding box center [65, 13] width 38 height 11
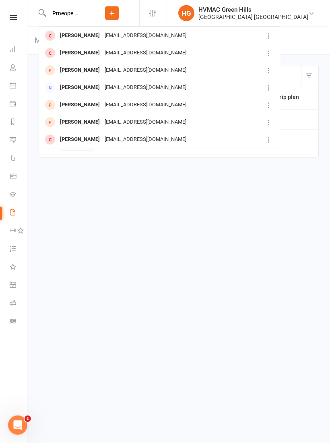
type input "Prneope [PERSON_NAME]"
click at [141, 36] on div "[EMAIL_ADDRESS][DOMAIN_NAME]" at bounding box center [145, 36] width 87 height 12
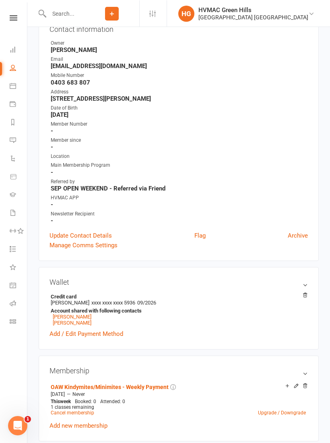
scroll to position [91, 0]
click at [11, 17] on icon at bounding box center [14, 17] width 8 height 5
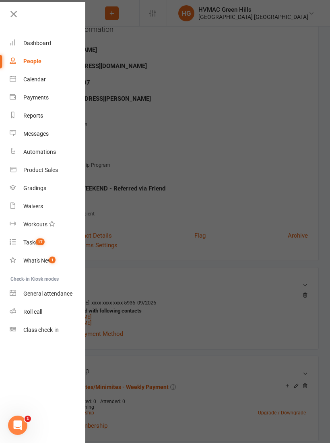
click at [21, 10] on link at bounding box center [47, 17] width 78 height 18
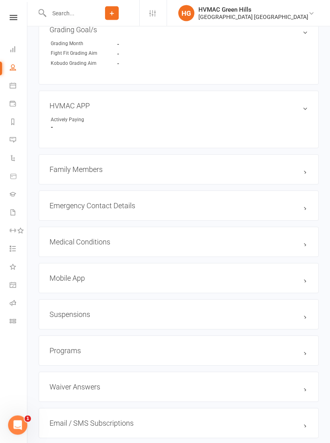
scroll to position [622, 0]
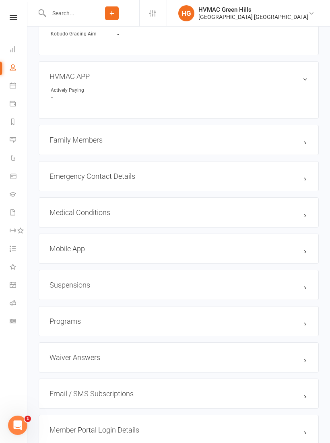
click at [79, 289] on h3 "Suspensions" at bounding box center [179, 285] width 259 height 8
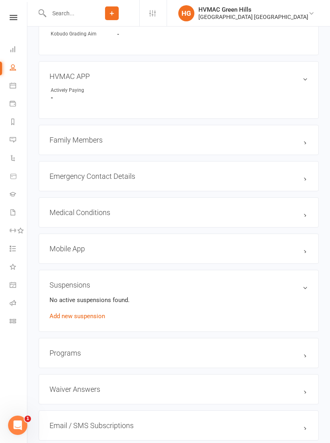
click at [81, 320] on link "Add new suspension" at bounding box center [78, 316] width 56 height 7
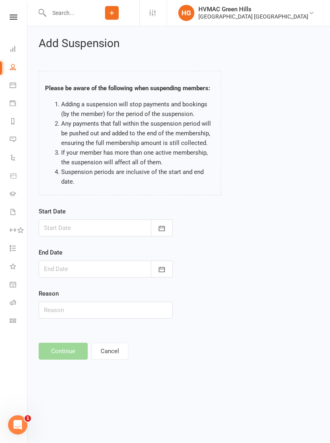
click at [165, 230] on icon "button" at bounding box center [162, 229] width 8 height 8
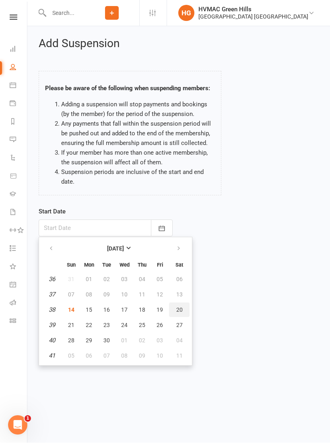
click at [181, 311] on span "20" at bounding box center [179, 310] width 6 height 6
type input "[DATE]"
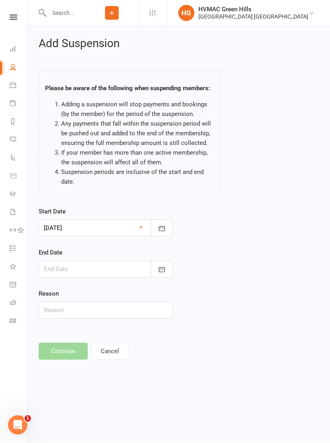
click at [162, 267] on icon "button" at bounding box center [162, 270] width 8 height 8
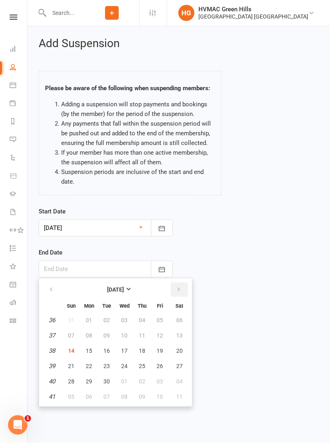
click at [180, 289] on icon "button" at bounding box center [179, 290] width 6 height 6
click at [90, 382] on span "27" at bounding box center [89, 382] width 6 height 6
type input "[DATE]"
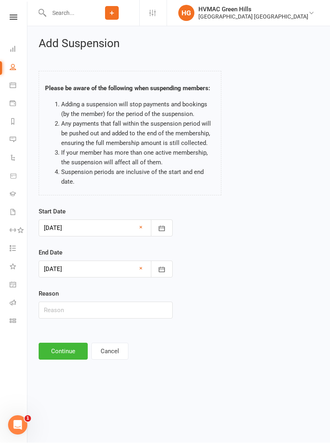
click at [166, 270] on icon "button" at bounding box center [162, 270] width 8 height 8
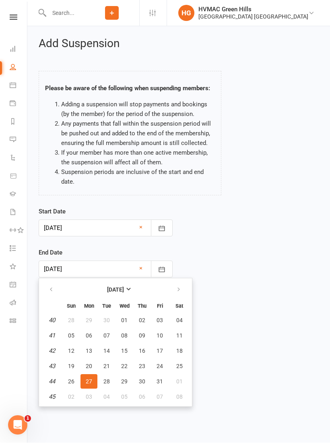
click at [249, 290] on div "Start Date [DATE] [DATE] Sun Mon Tue Wed Thu Fri Sat 36 31 01 02 03 04 05 06 37…" at bounding box center [179, 268] width 292 height 123
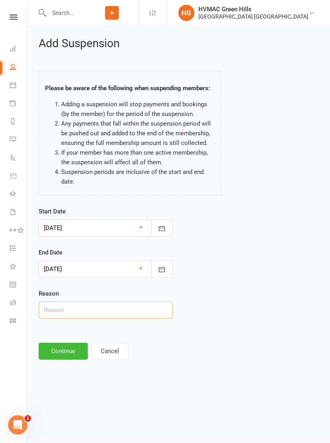
click at [74, 309] on input "text" at bounding box center [106, 310] width 134 height 17
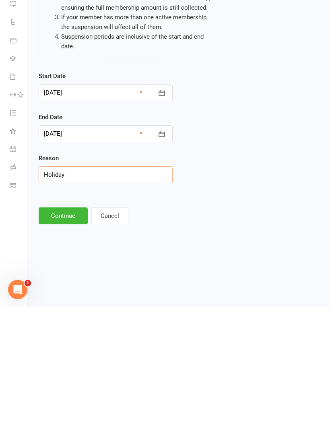
type input "Holiday"
click at [71, 343] on button "Continue" at bounding box center [63, 351] width 49 height 17
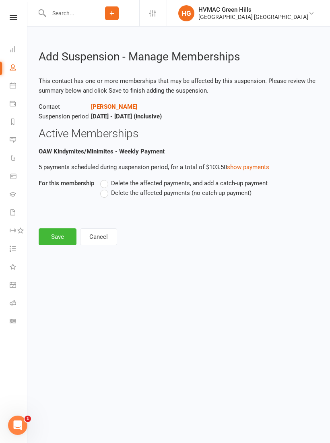
click at [177, 191] on span "Delete the affected payments (no catch-up payment)" at bounding box center [181, 192] width 141 height 8
click at [106, 188] on input "Delete the affected payments (no catch-up payment)" at bounding box center [102, 188] width 5 height 0
click at [60, 234] on button "Save" at bounding box center [58, 236] width 38 height 17
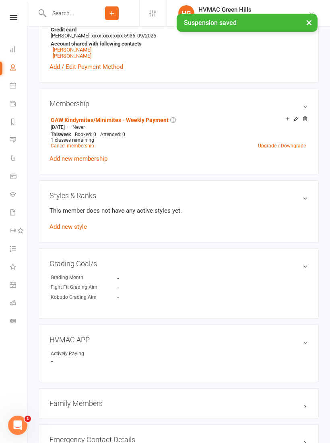
scroll to position [362, 0]
click at [70, 56] on link "[PERSON_NAME]" at bounding box center [72, 57] width 39 height 6
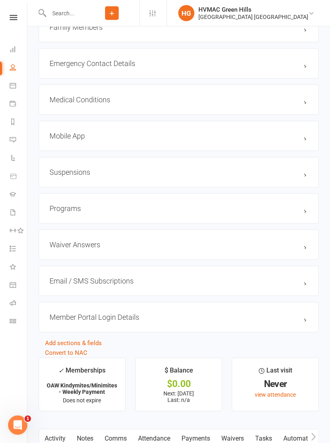
scroll to position [739, 0]
click at [78, 176] on h3 "Suspensions" at bounding box center [179, 172] width 259 height 8
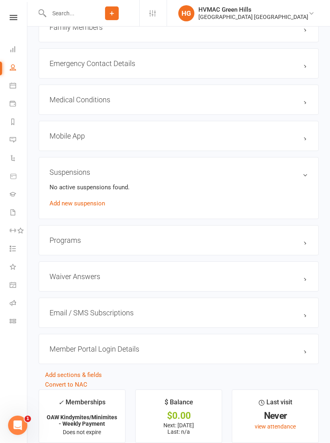
click at [85, 206] on link "Add new suspension" at bounding box center [78, 203] width 56 height 7
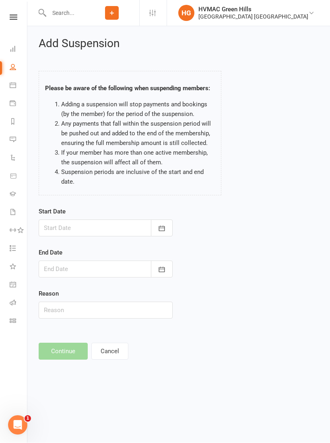
click at [166, 226] on button "button" at bounding box center [162, 228] width 22 height 17
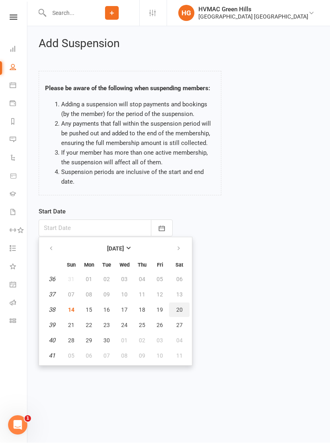
click at [180, 307] on span "20" at bounding box center [179, 310] width 6 height 6
type input "[DATE]"
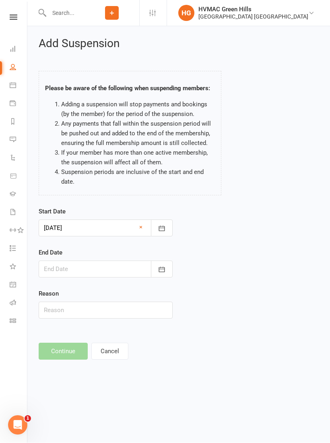
click at [160, 269] on icon "button" at bounding box center [162, 269] width 6 height 5
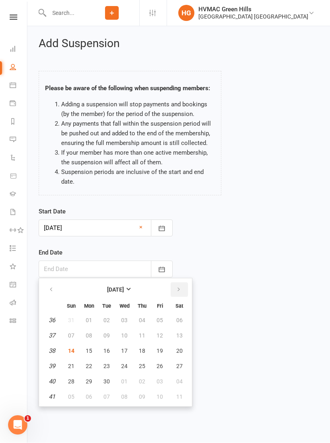
click at [178, 289] on icon "button" at bounding box center [179, 290] width 6 height 6
click at [91, 383] on span "27" at bounding box center [89, 382] width 6 height 6
type input "[DATE]"
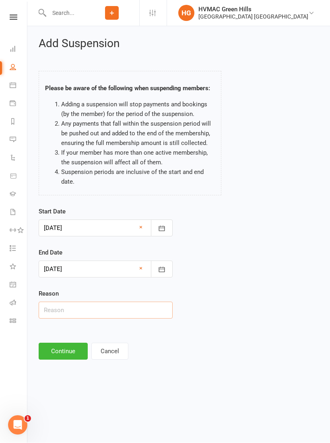
click at [70, 314] on input "text" at bounding box center [106, 310] width 134 height 17
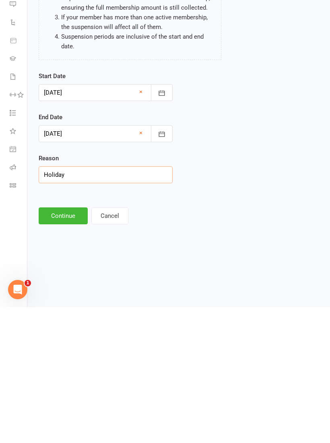
type input "Holiday"
click at [72, 343] on button "Continue" at bounding box center [63, 351] width 49 height 17
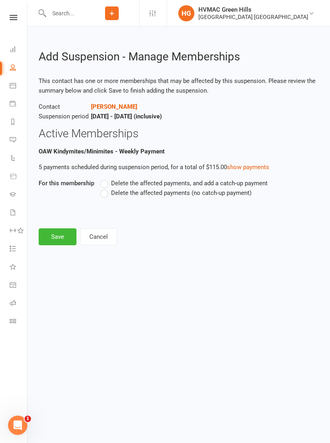
click at [174, 190] on span "Delete the affected payments (no catch-up payment)" at bounding box center [181, 192] width 141 height 8
click at [106, 188] on input "Delete the affected payments (no catch-up payment)" at bounding box center [102, 188] width 5 height 0
click at [56, 236] on button "Save" at bounding box center [58, 236] width 38 height 17
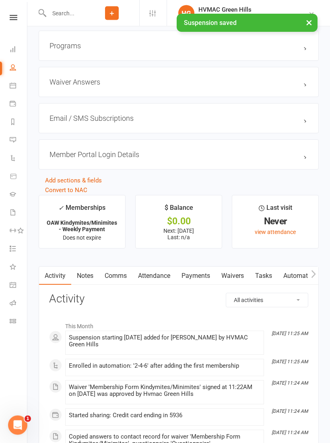
click at [196, 284] on link "Payments" at bounding box center [196, 276] width 40 height 19
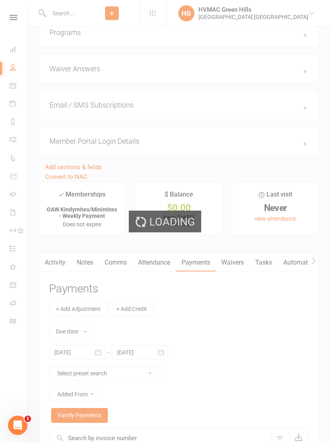
scroll to position [915, 0]
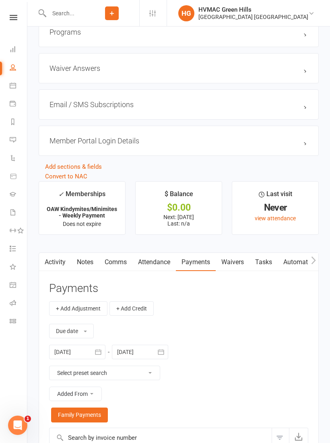
click at [162, 355] on icon "button" at bounding box center [161, 351] width 6 height 5
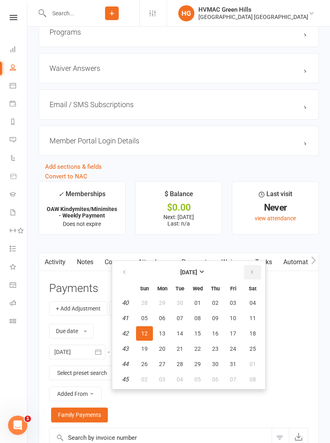
click at [249, 274] on button "button" at bounding box center [252, 272] width 17 height 15
click at [233, 321] on span "07" at bounding box center [233, 318] width 6 height 6
type input "[DATE]"
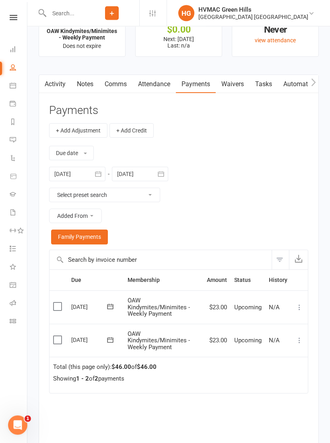
scroll to position [1101, 0]
